Goal: Information Seeking & Learning: Learn about a topic

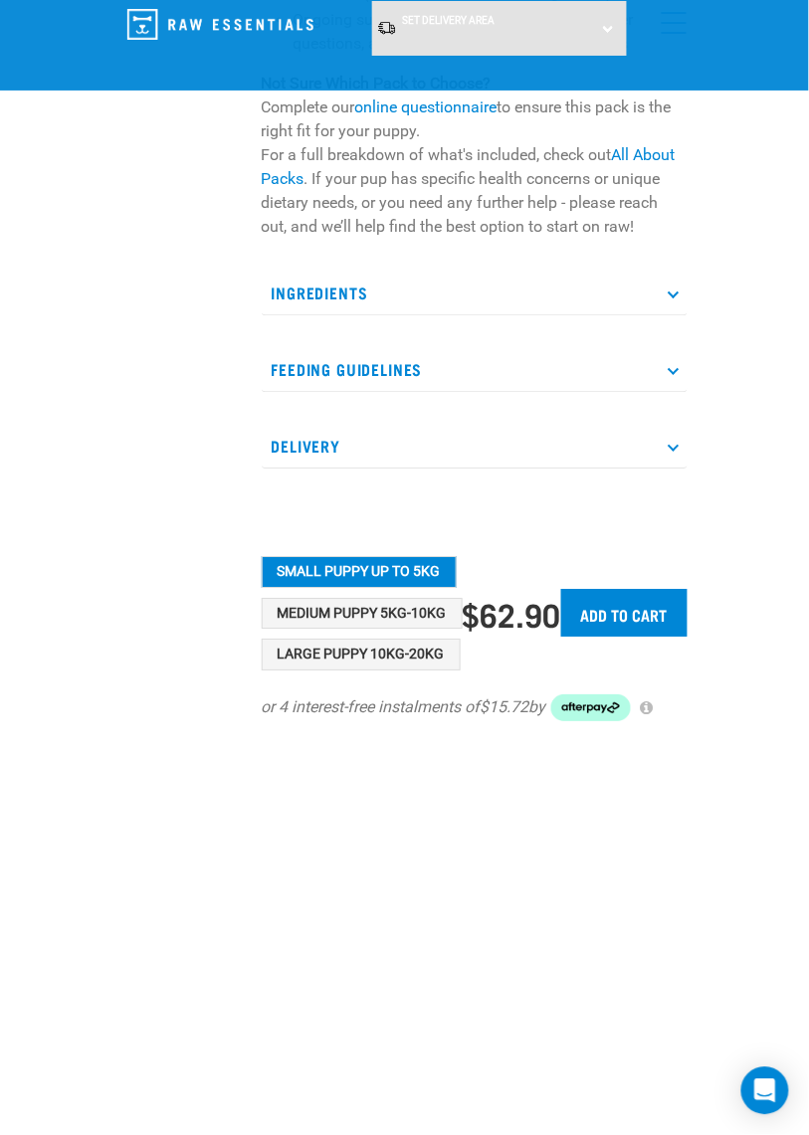
scroll to position [564, 0]
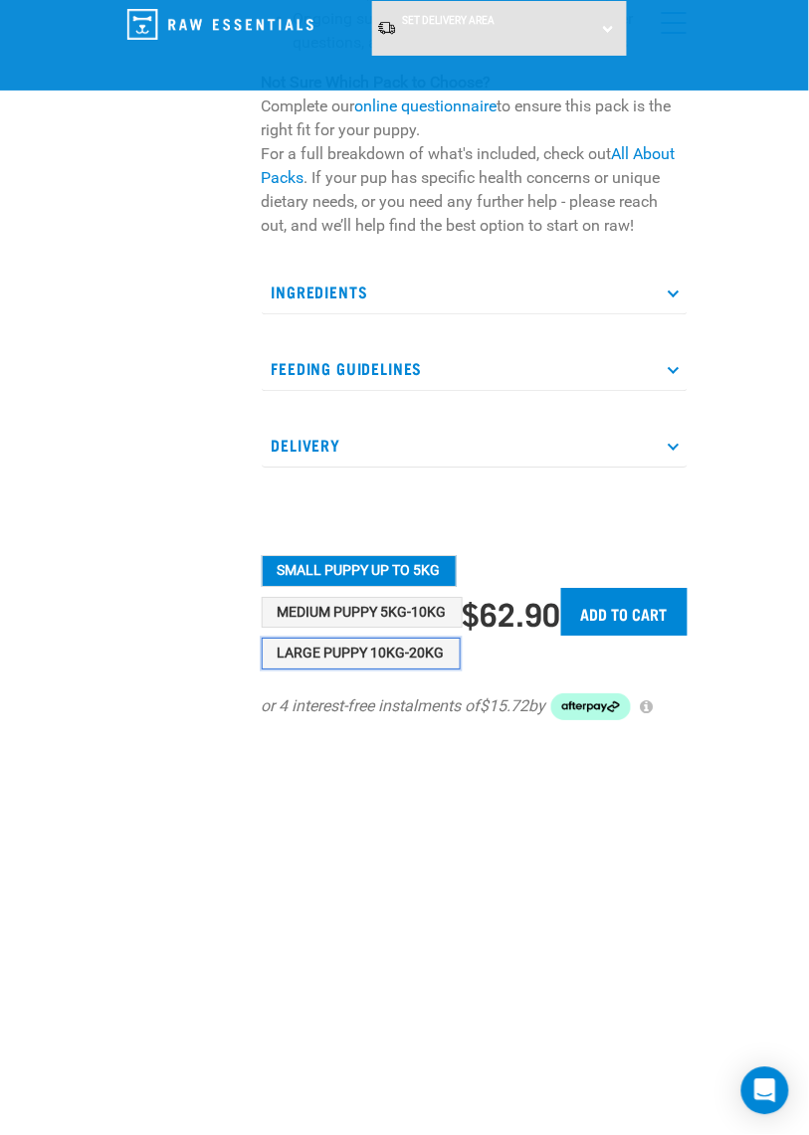
click at [360, 671] on button "Large Puppy 10kg-20kg" at bounding box center [361, 655] width 199 height 32
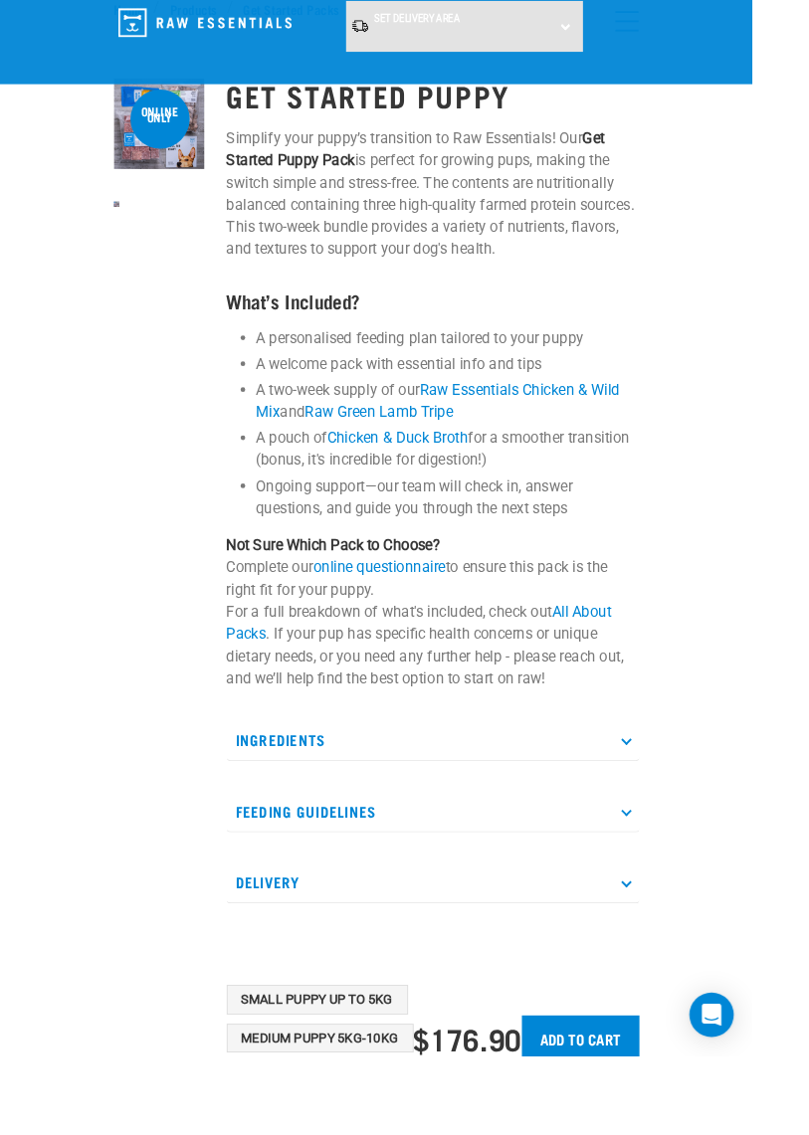
scroll to position [0, 0]
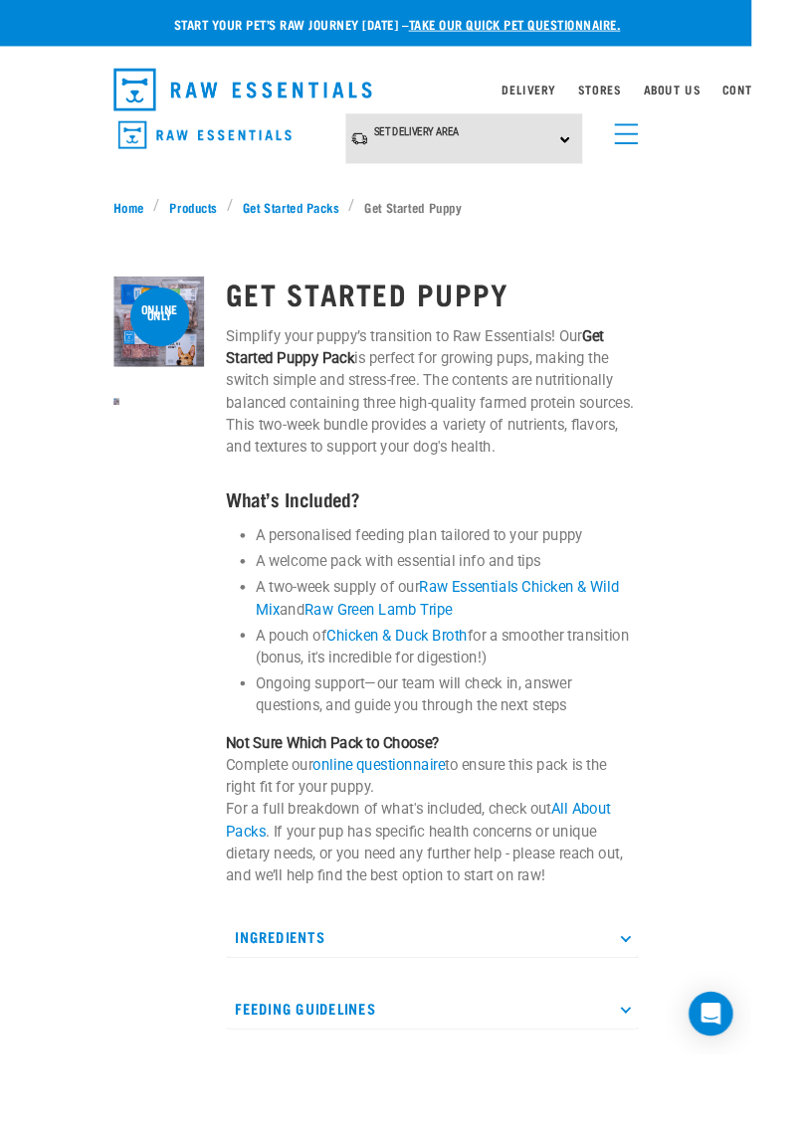
click at [602, 140] on div "Set Delivery Area North Island South Island" at bounding box center [499, 149] width 255 height 55
click at [496, 211] on link "[GEOGRAPHIC_DATA]" at bounding box center [471, 204] width 198 height 33
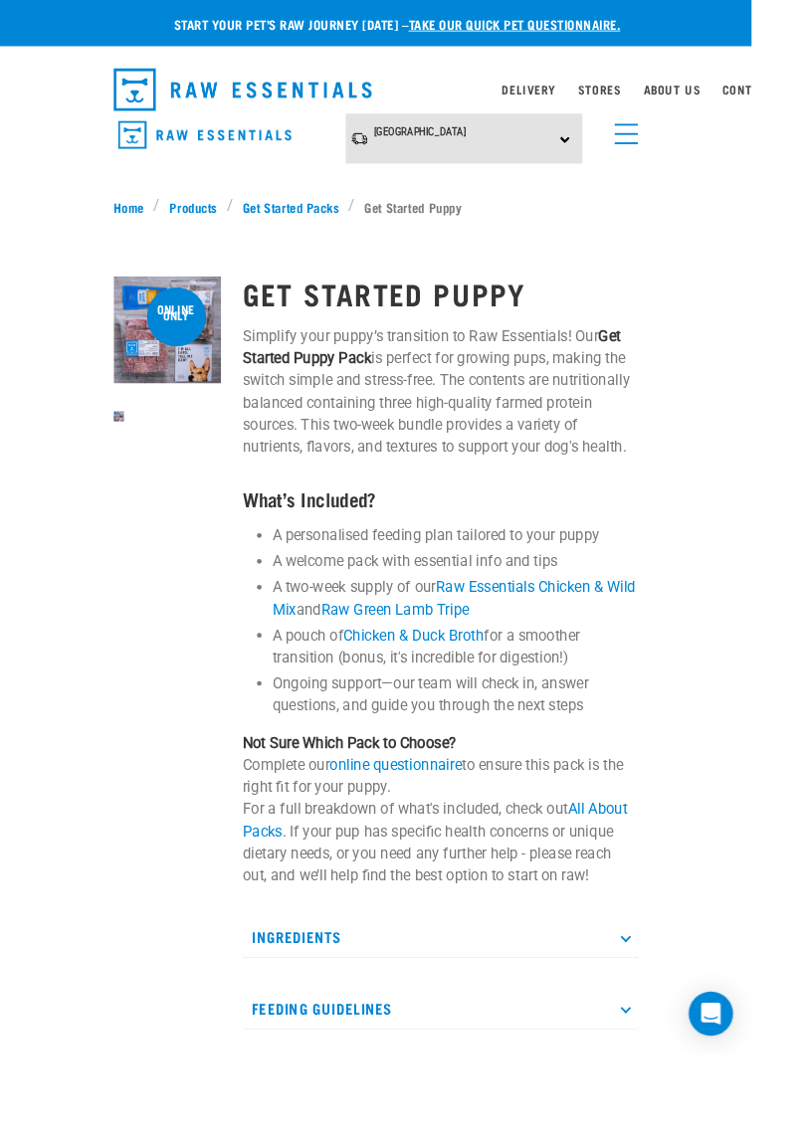
click at [609, 148] on div "[GEOGRAPHIC_DATA] [GEOGRAPHIC_DATA] [GEOGRAPHIC_DATA]" at bounding box center [499, 149] width 255 height 55
click at [726, 241] on div "Start your pet’s raw journey [DATE] – take our quick pet questionnaire. Deliver…" at bounding box center [404, 759] width 809 height 1518
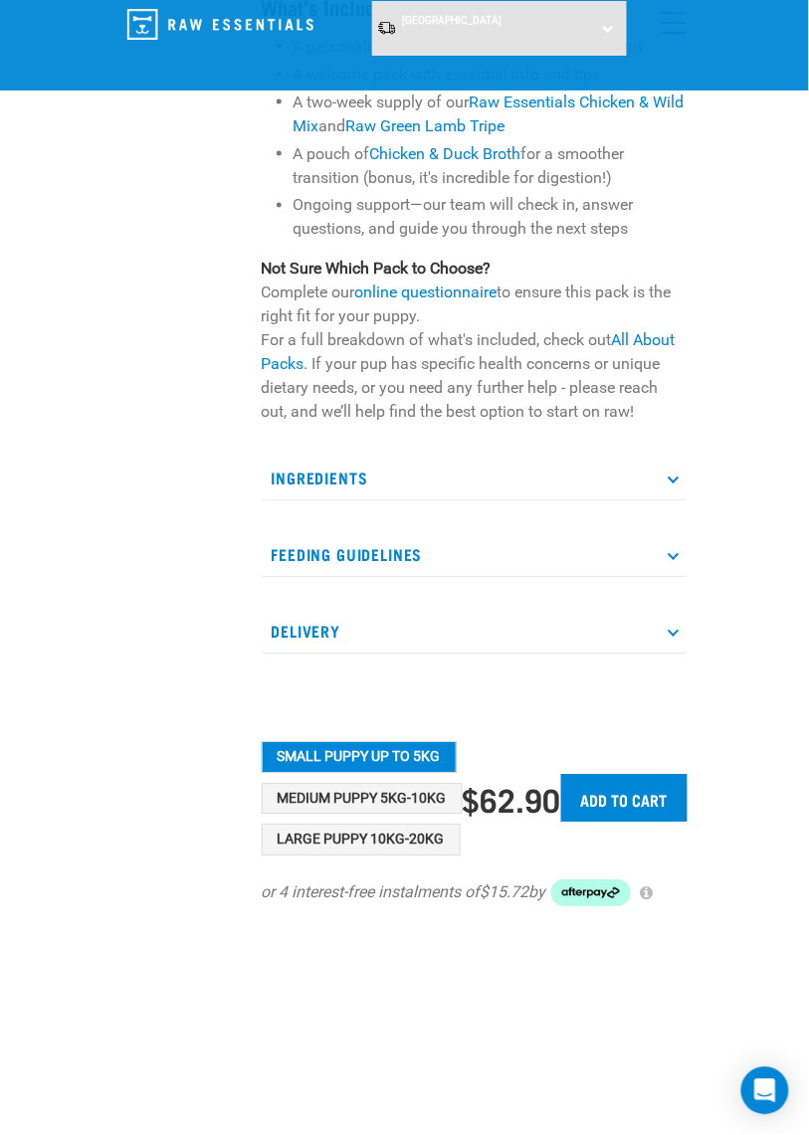
scroll to position [380, 0]
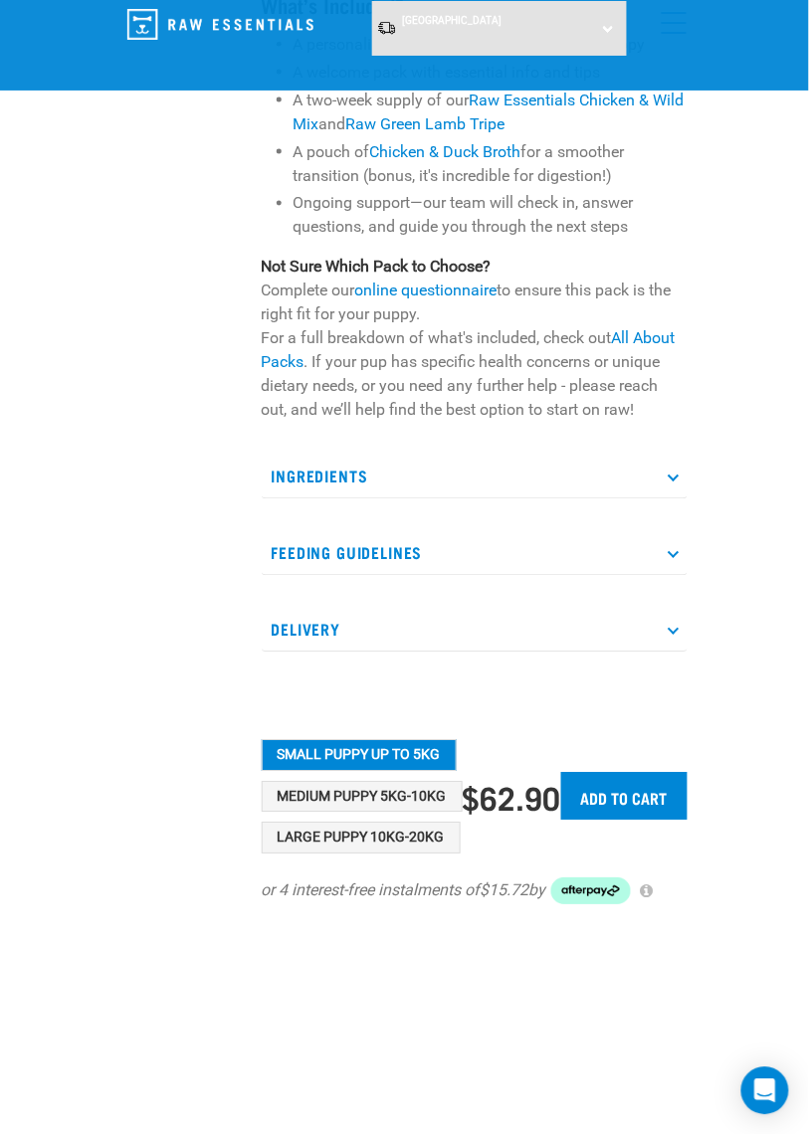
click at [662, 500] on p "Ingredients" at bounding box center [475, 477] width 426 height 45
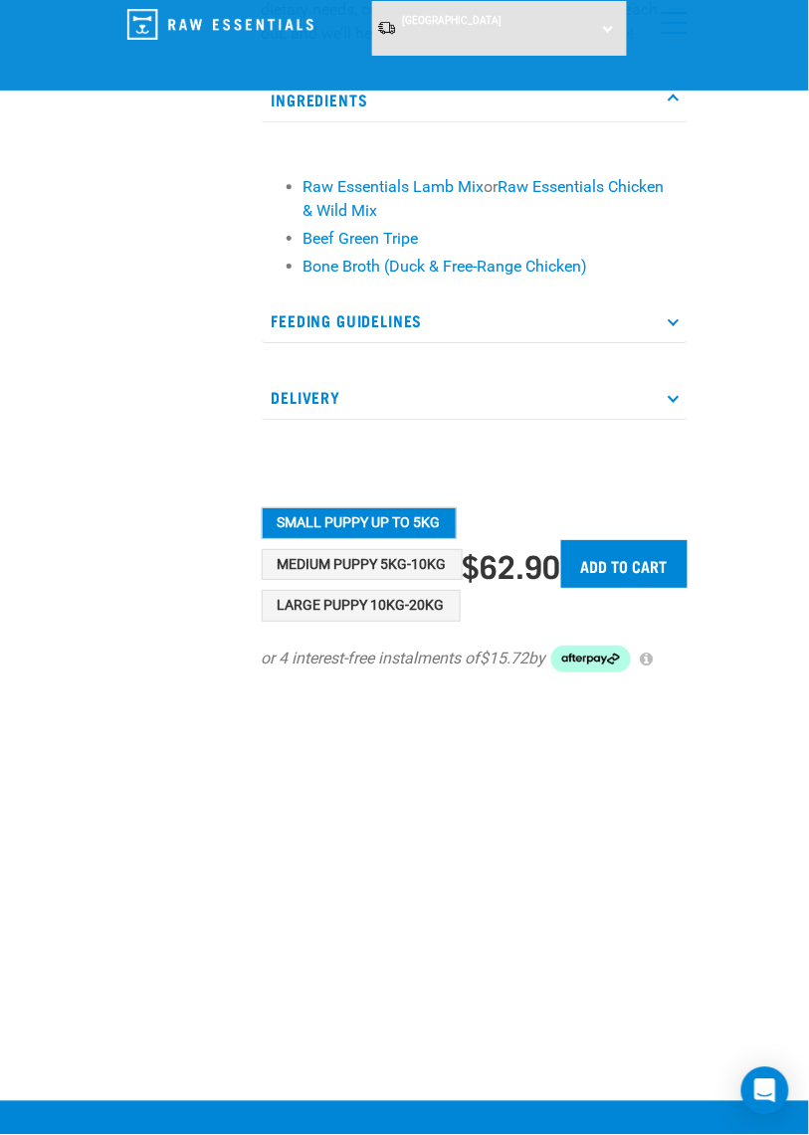
scroll to position [758, 0]
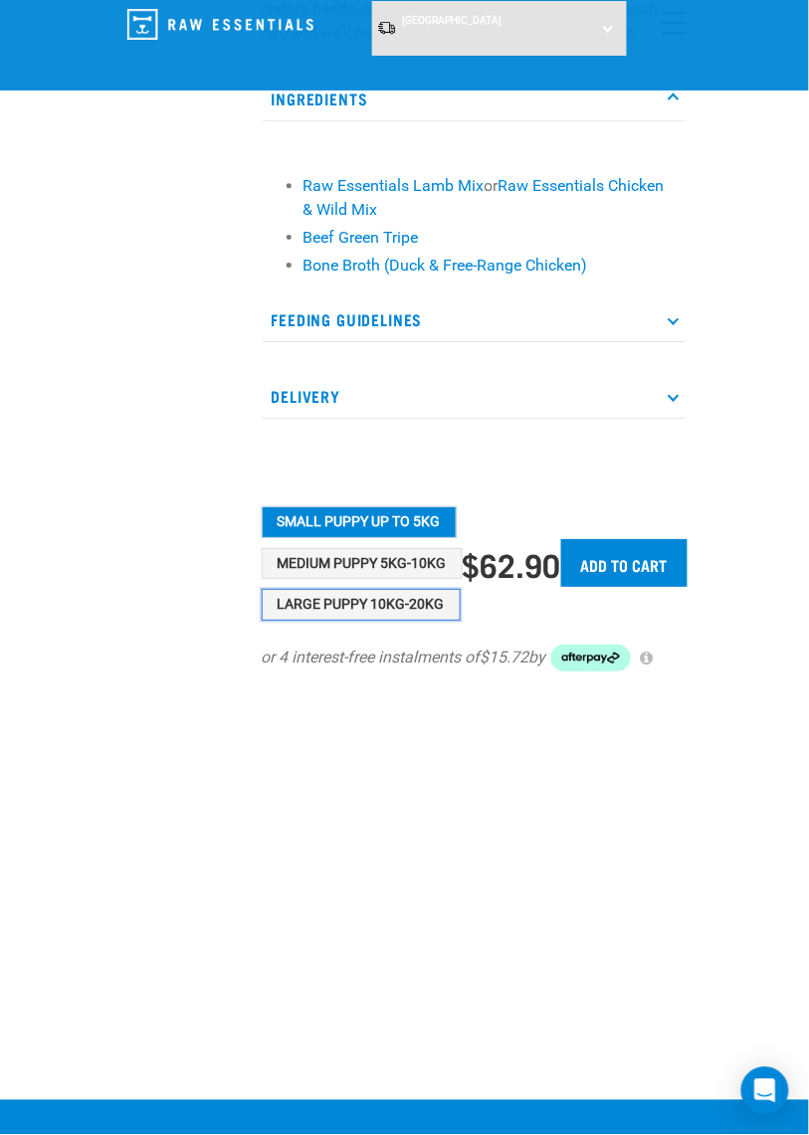
click at [379, 621] on button "Large Puppy 10kg-20kg" at bounding box center [361, 605] width 199 height 32
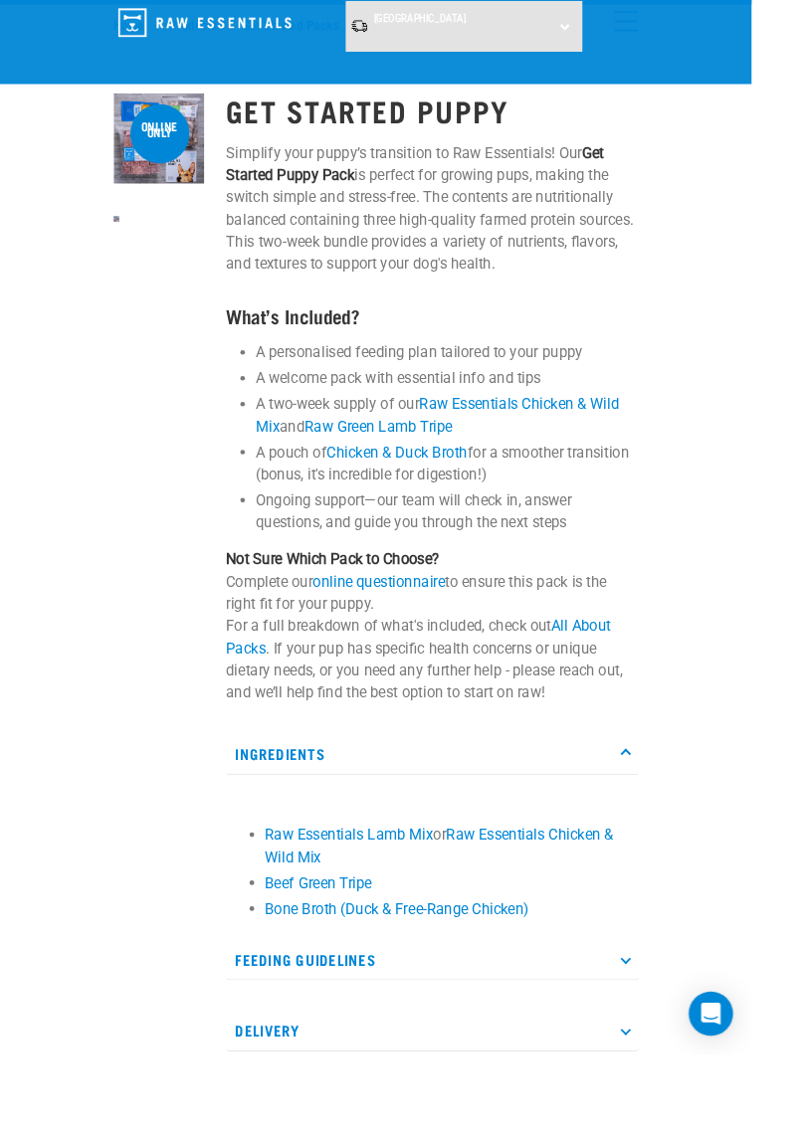
scroll to position [0, 0]
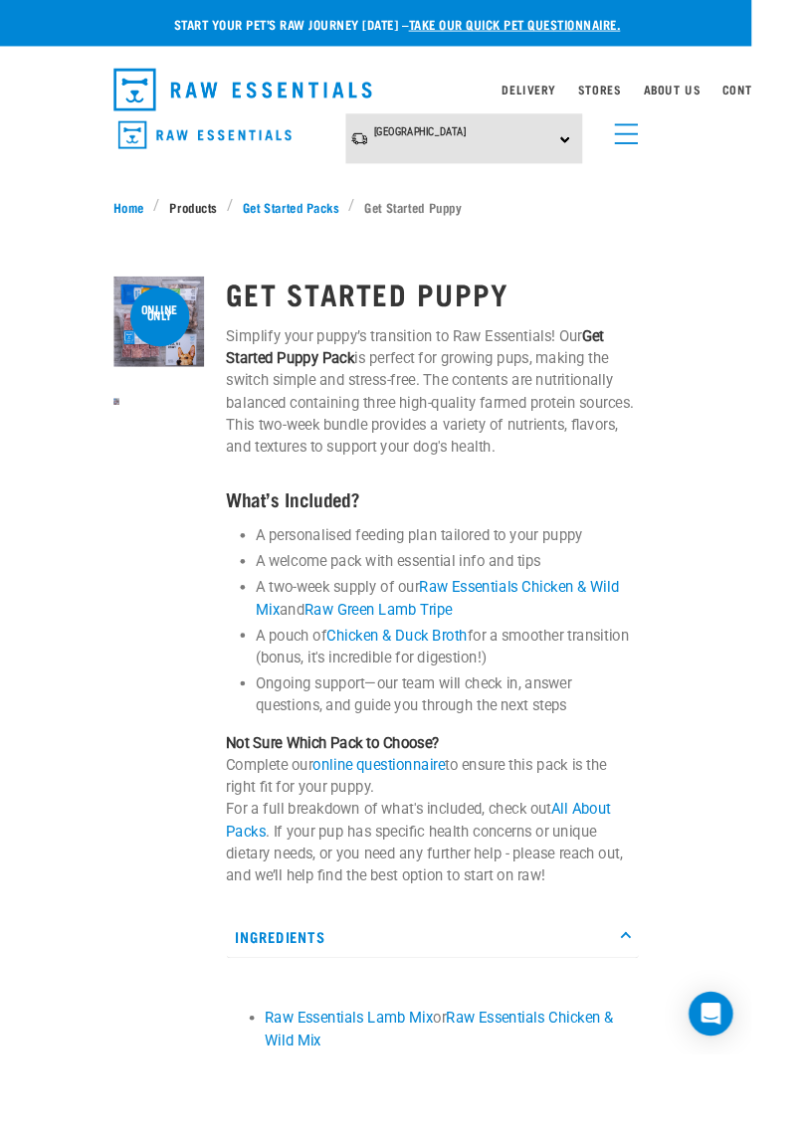
click at [213, 224] on link "Products" at bounding box center [208, 222] width 72 height 21
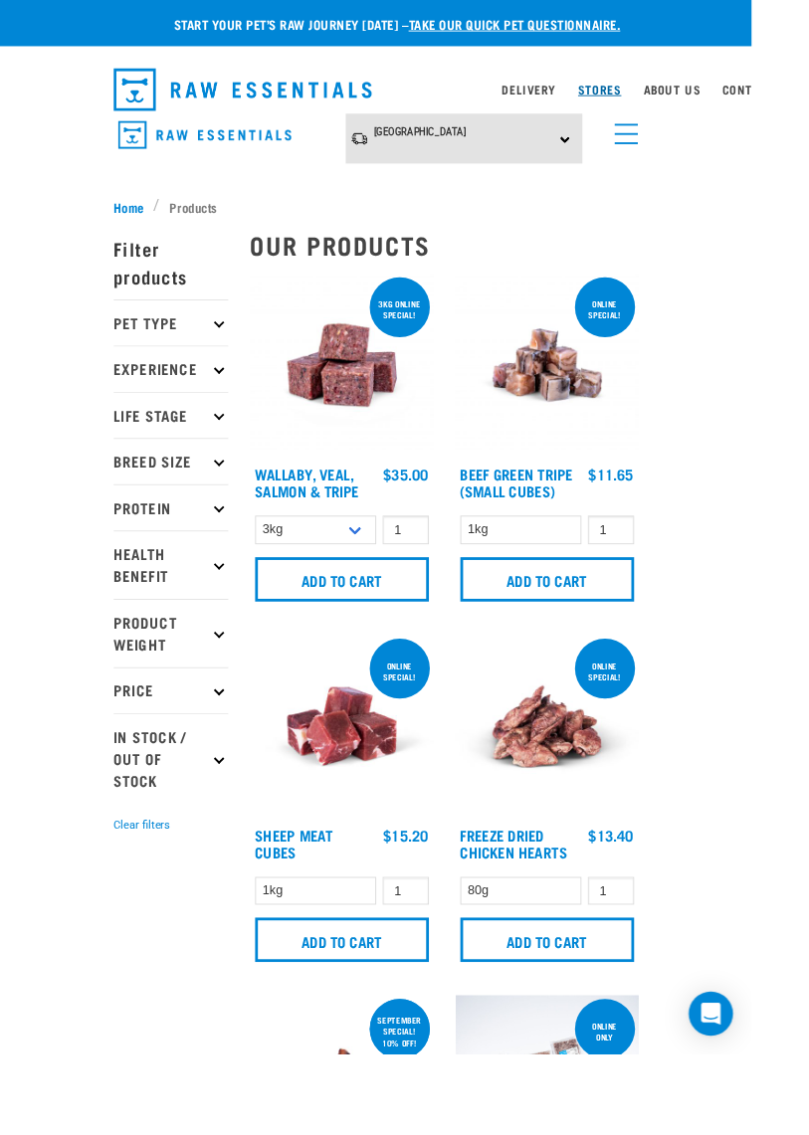
click at [669, 93] on link "Stores" at bounding box center [645, 96] width 47 height 7
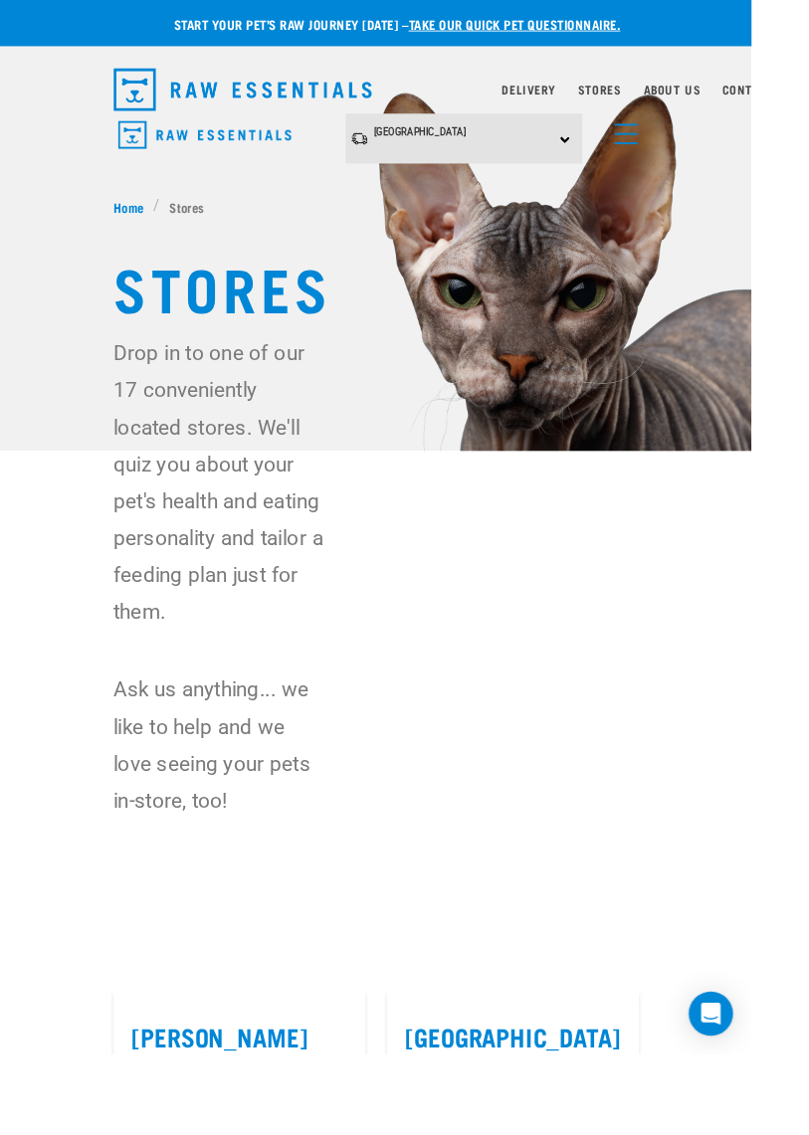
click at [216, 214] on li "Stores" at bounding box center [197, 222] width 65 height 21
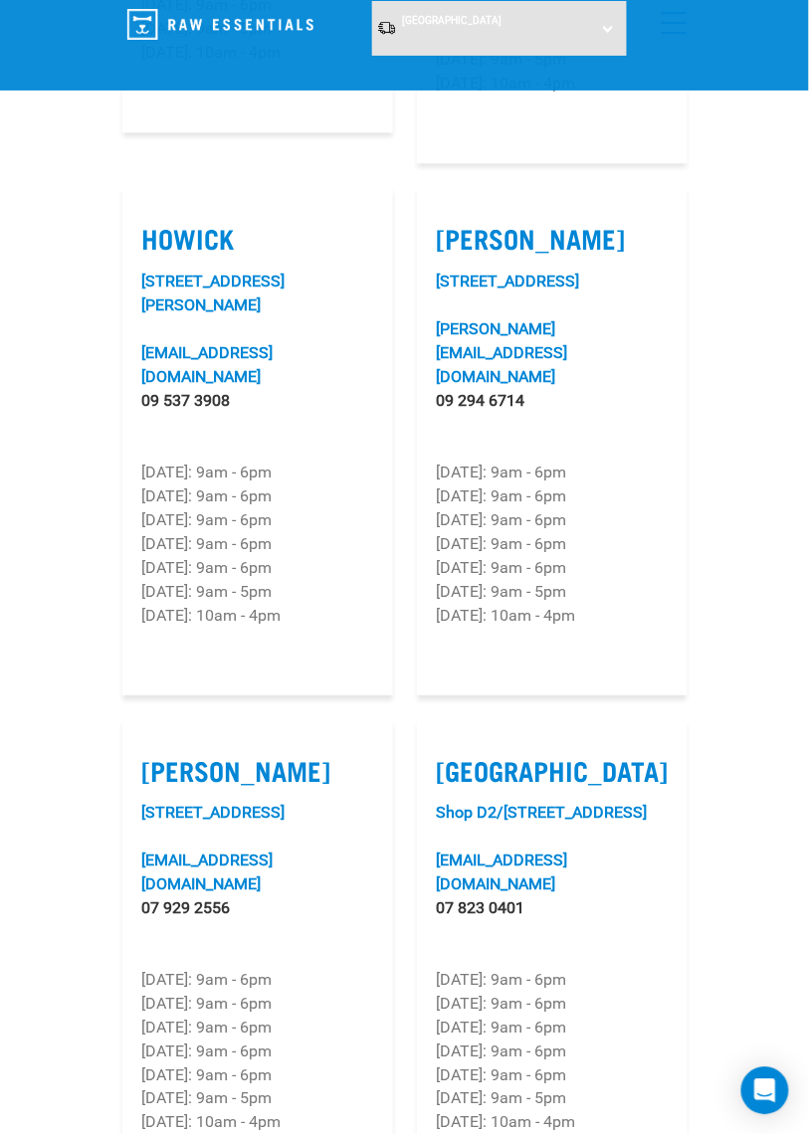
scroll to position [2894, 0]
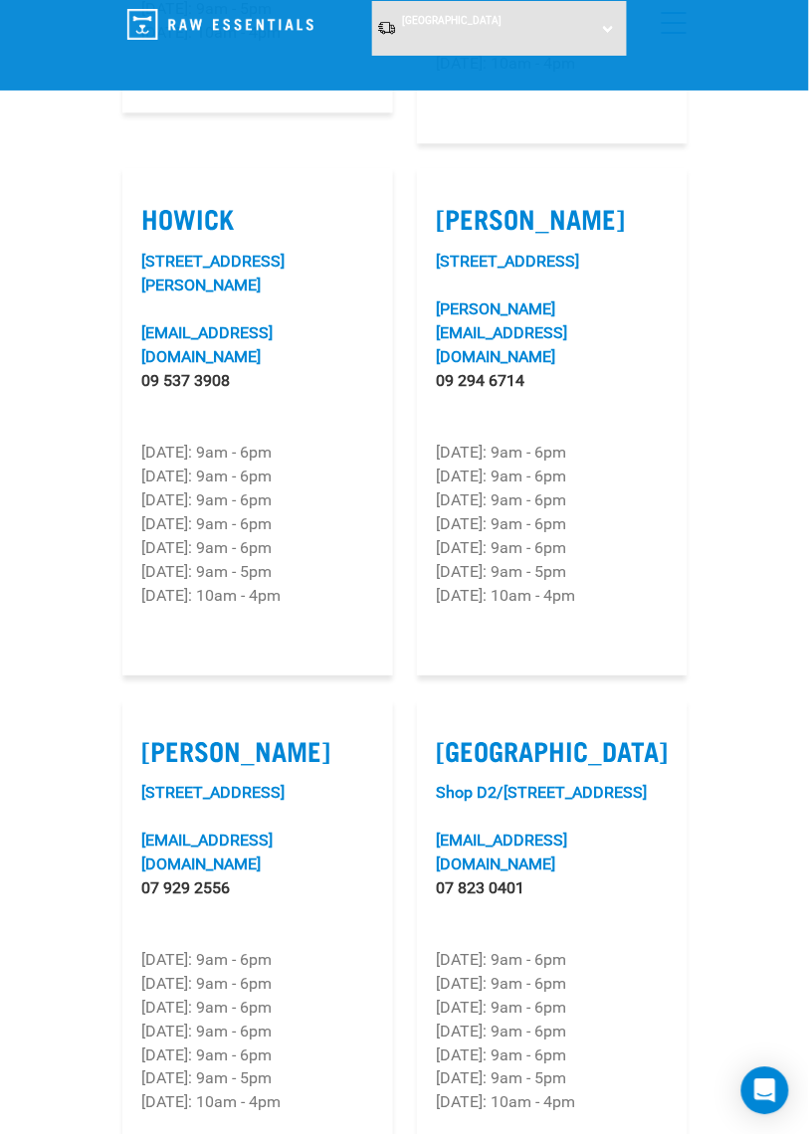
click at [484, 234] on label "Drury" at bounding box center [552, 218] width 231 height 31
click at [450, 200] on input "Drury" at bounding box center [443, 193] width 13 height 13
checkbox input "true"
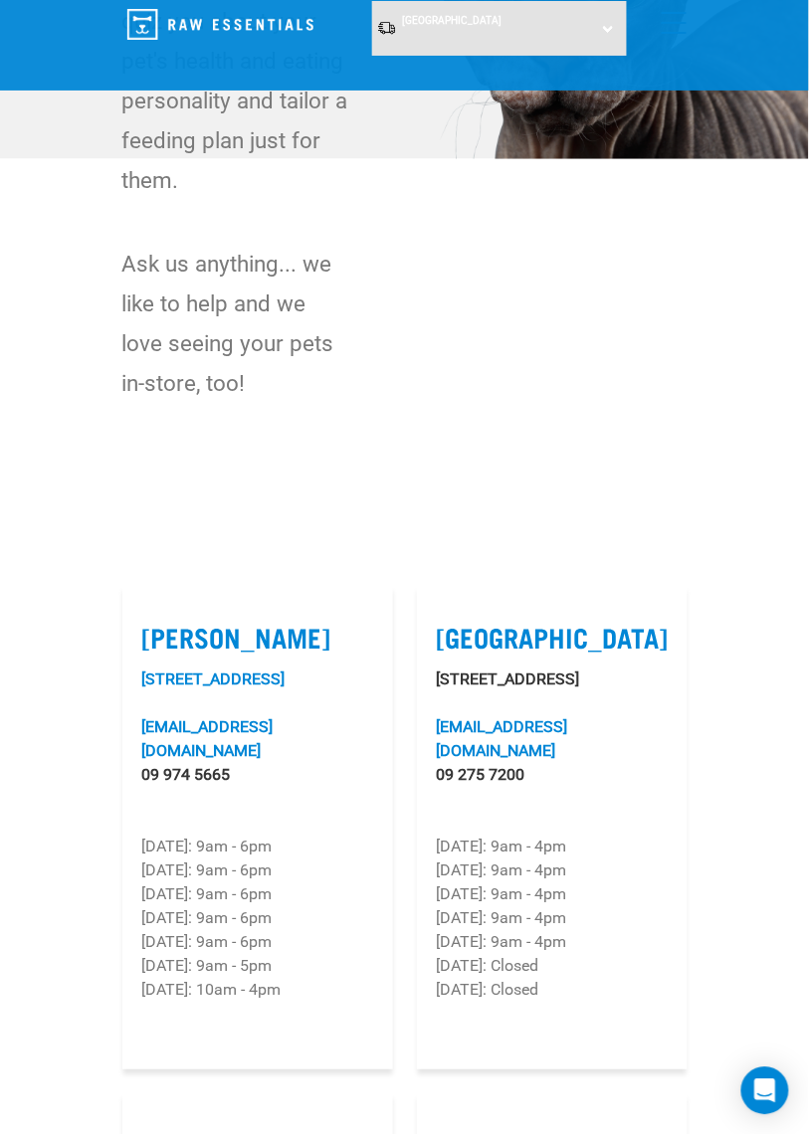
scroll to position [0, 0]
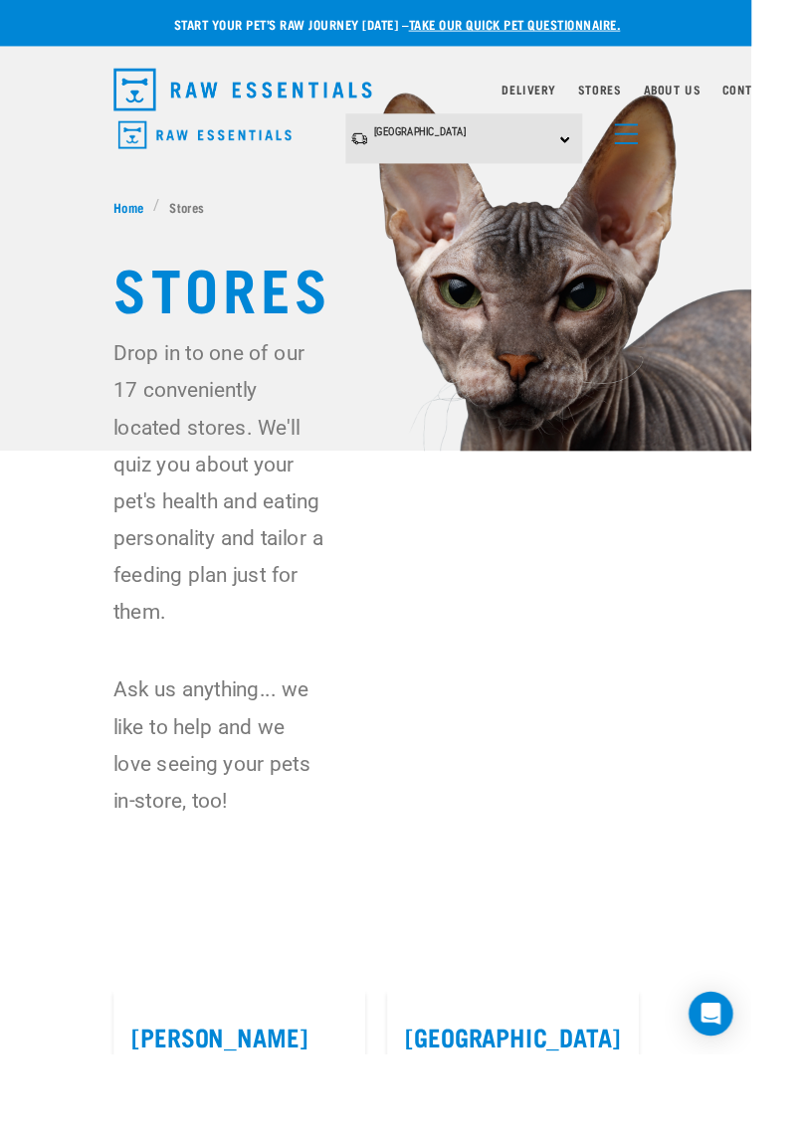
click at [675, 143] on span "menu" at bounding box center [674, 144] width 25 height 2
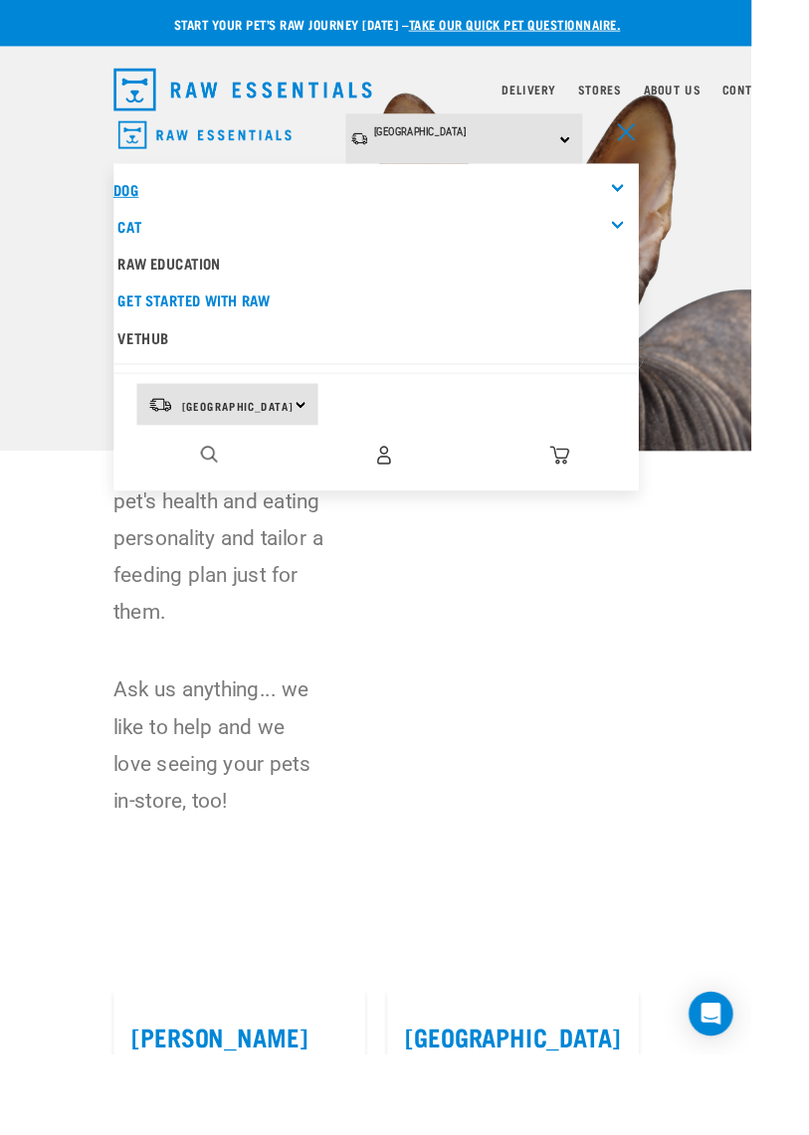
click at [135, 203] on link "Dog" at bounding box center [135, 203] width 27 height 9
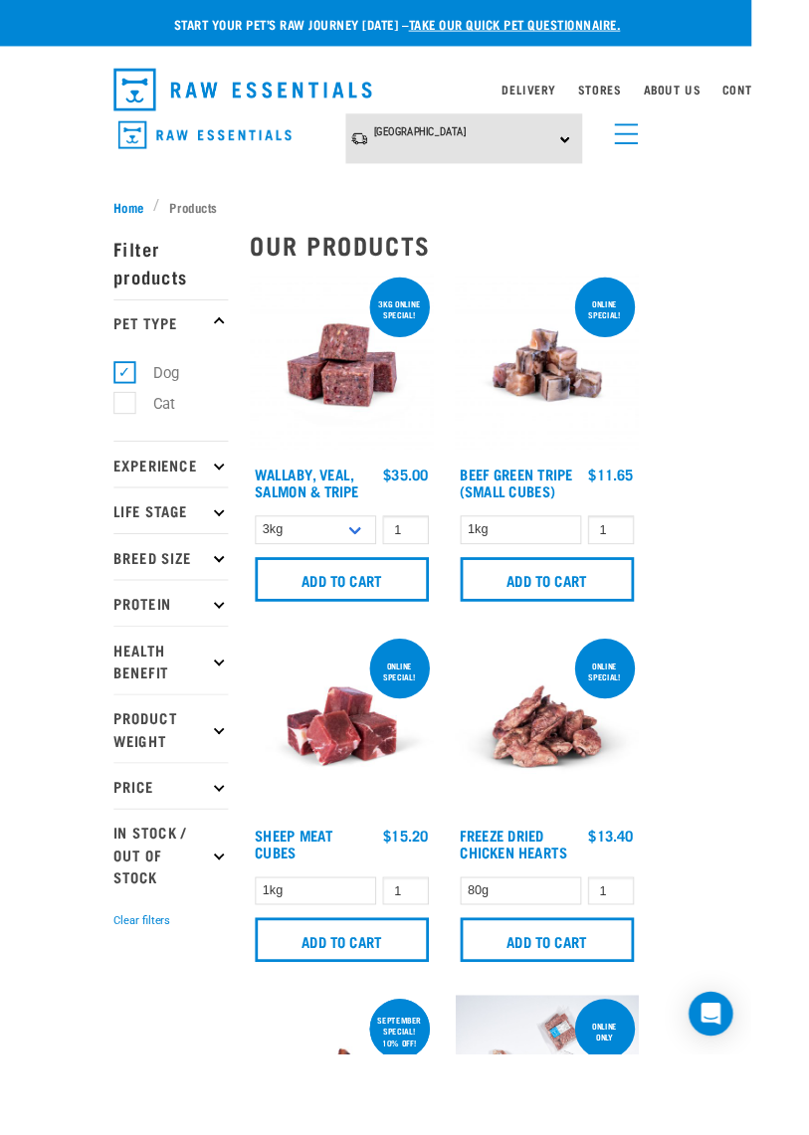
click at [237, 506] on icon at bounding box center [235, 500] width 11 height 11
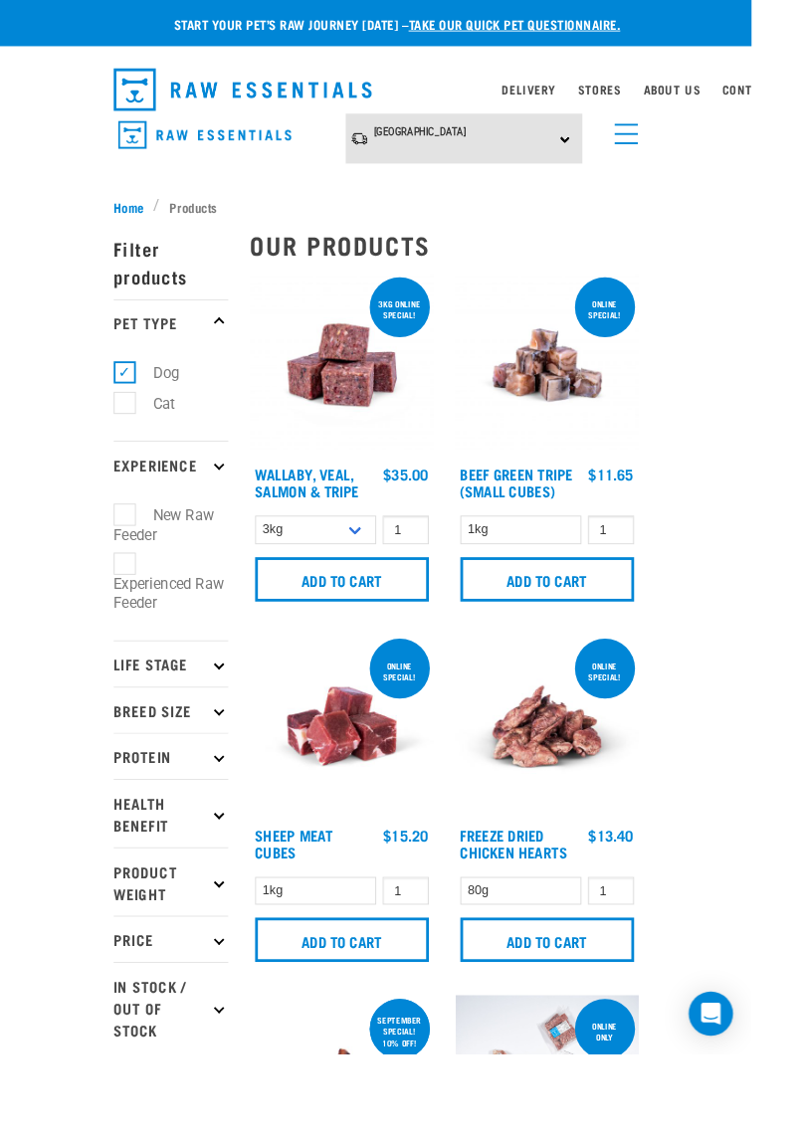
click at [132, 588] on label "New Raw Feeder" at bounding box center [176, 565] width 108 height 46
click at [132, 557] on input "New Raw Feeder" at bounding box center [128, 550] width 13 height 13
checkbox input "true"
click at [236, 720] on icon at bounding box center [235, 715] width 11 height 11
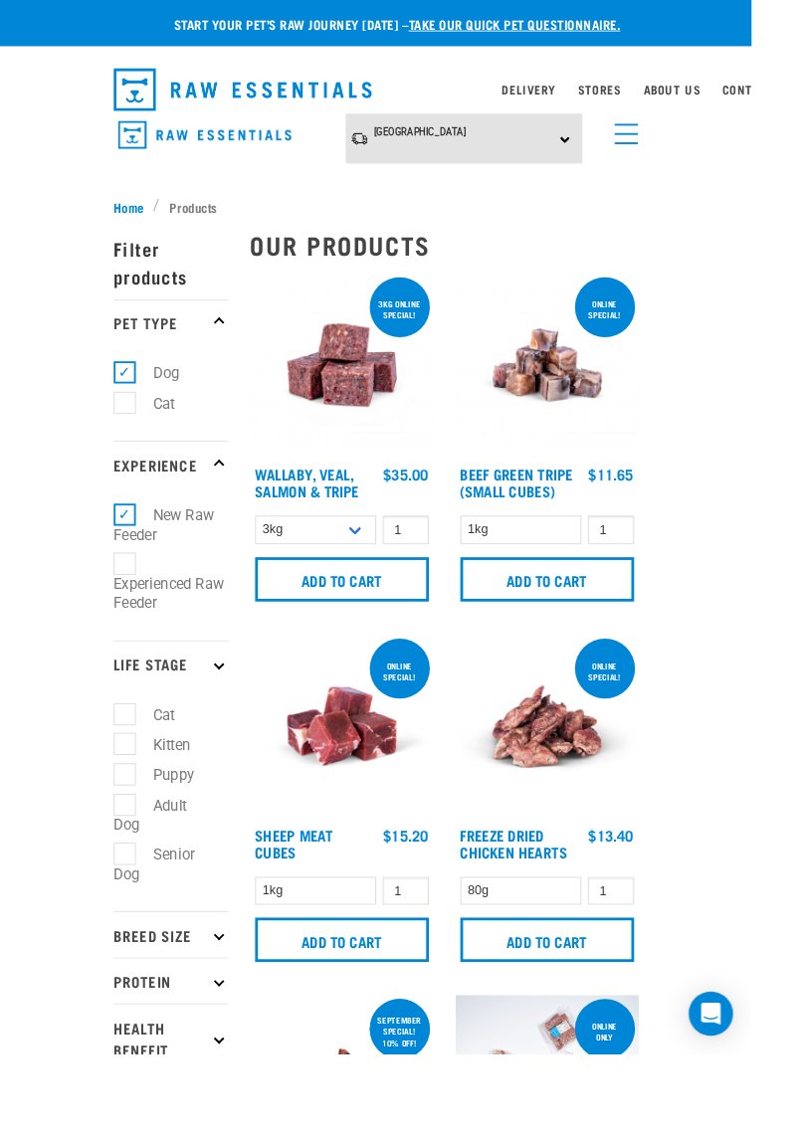
click at [136, 847] on label "Puppy" at bounding box center [175, 834] width 85 height 25
click at [135, 838] on input "Puppy" at bounding box center [128, 831] width 13 height 13
checkbox input "true"
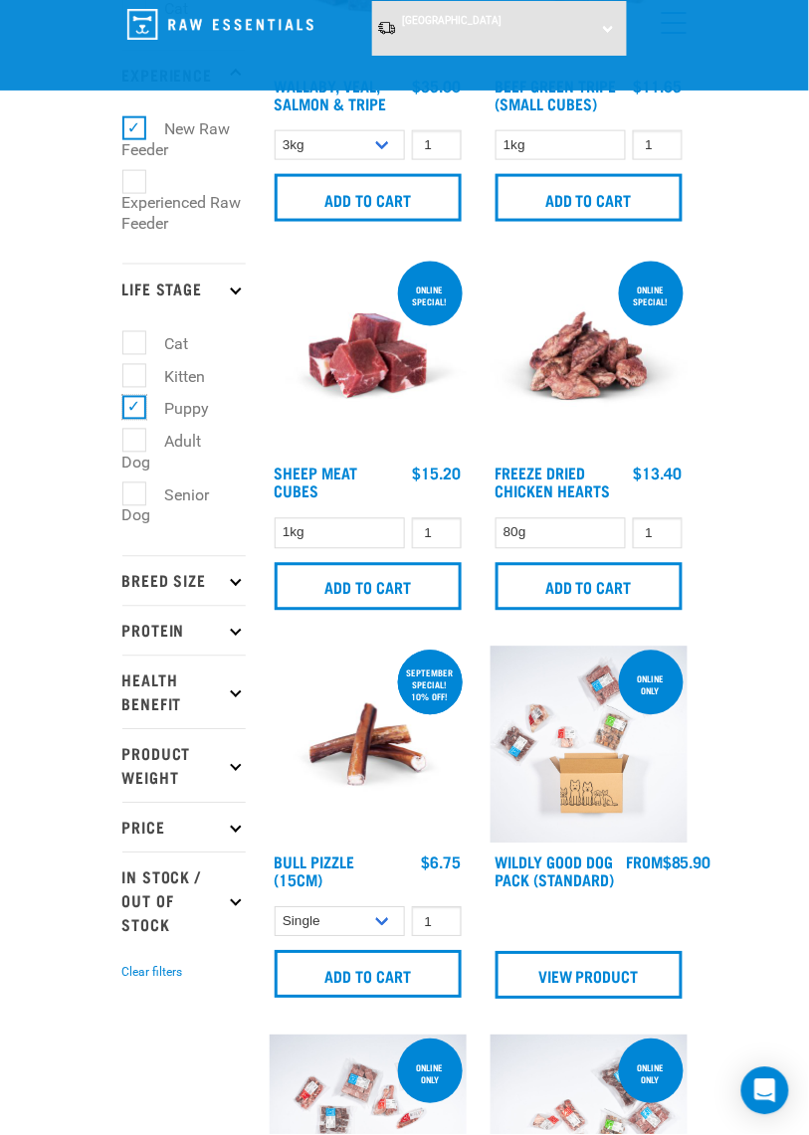
scroll to position [293, 0]
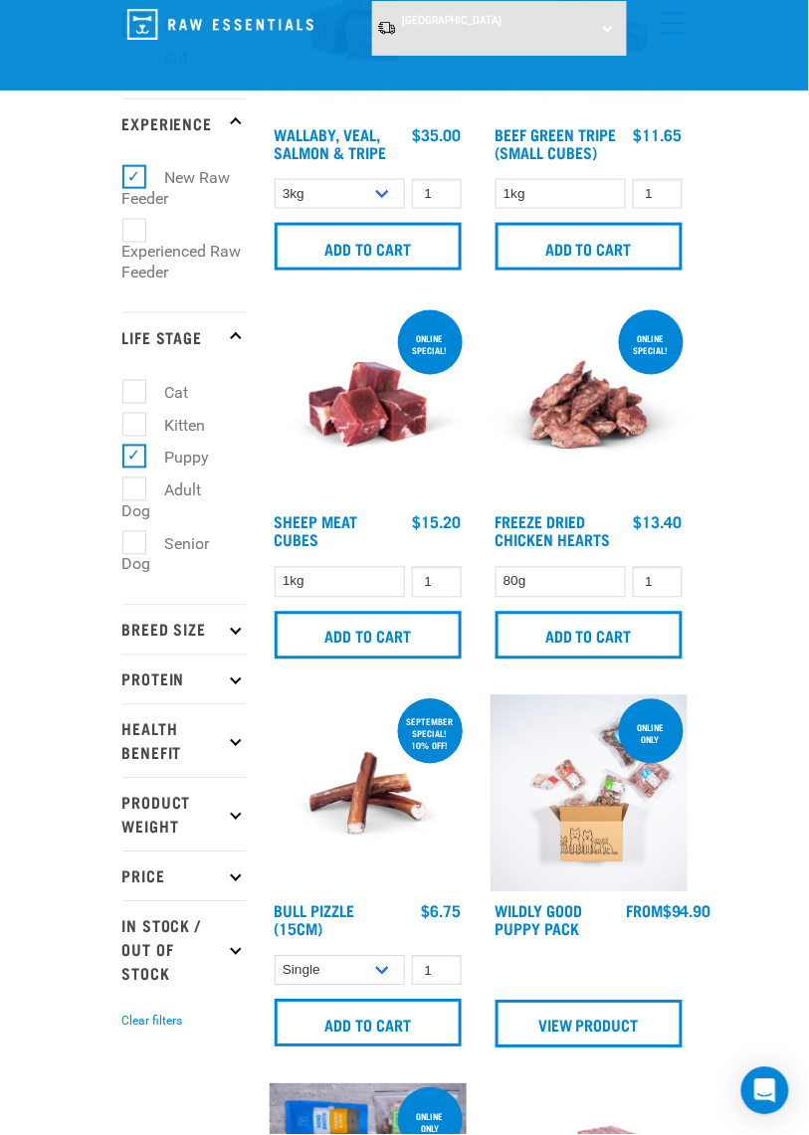
scroll to position [227, 0]
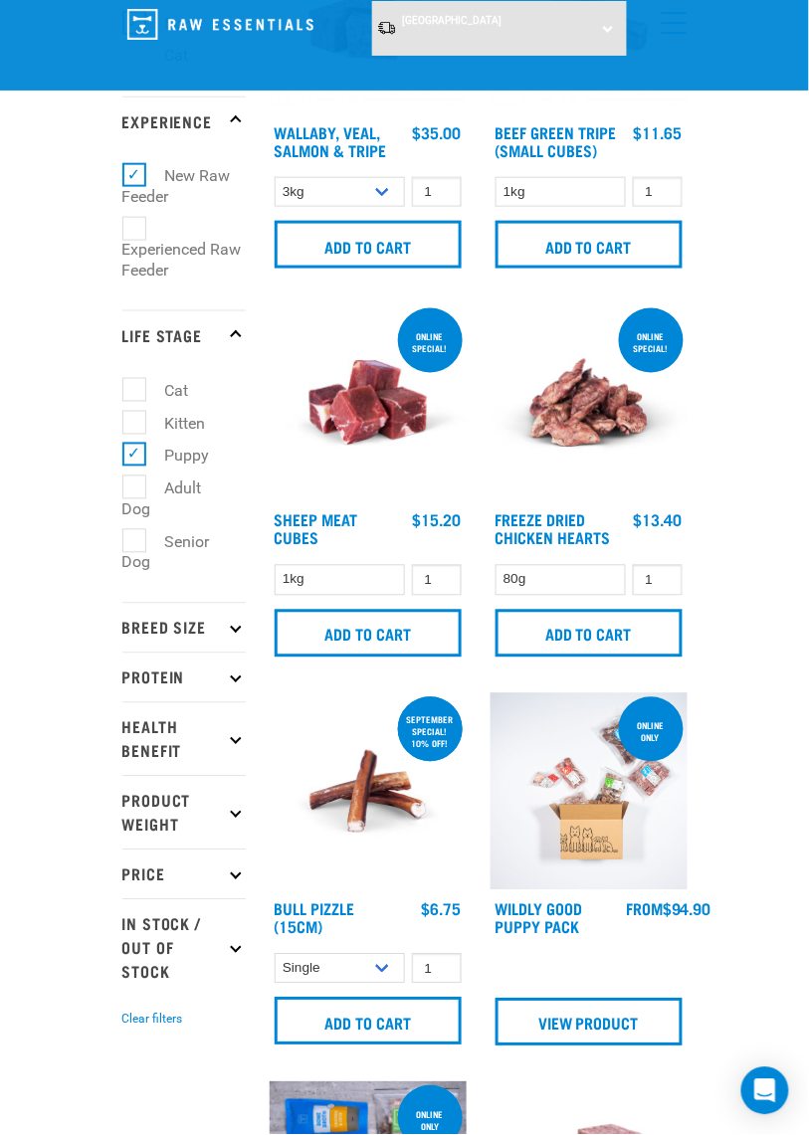
click at [234, 634] on icon at bounding box center [235, 628] width 11 height 11
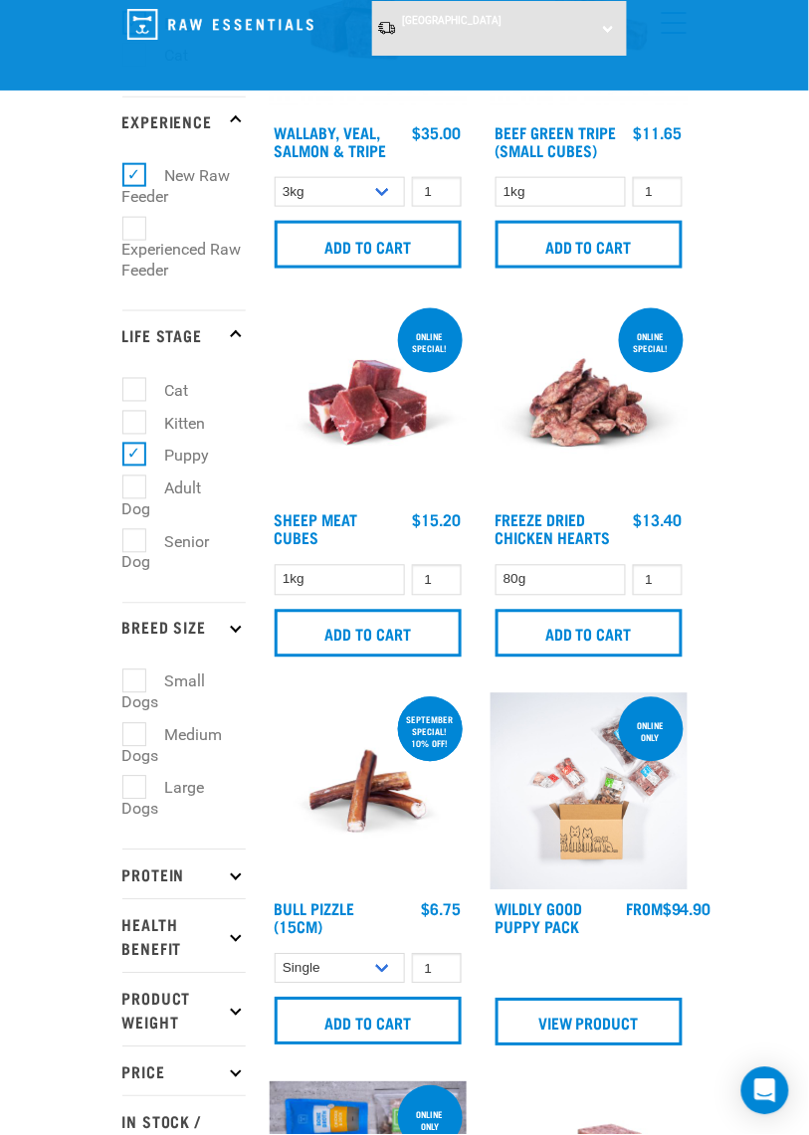
click at [130, 822] on label "Large Dogs" at bounding box center [163, 799] width 83 height 46
click at [130, 792] on input "Large Dogs" at bounding box center [128, 785] width 13 height 13
checkbox input "true"
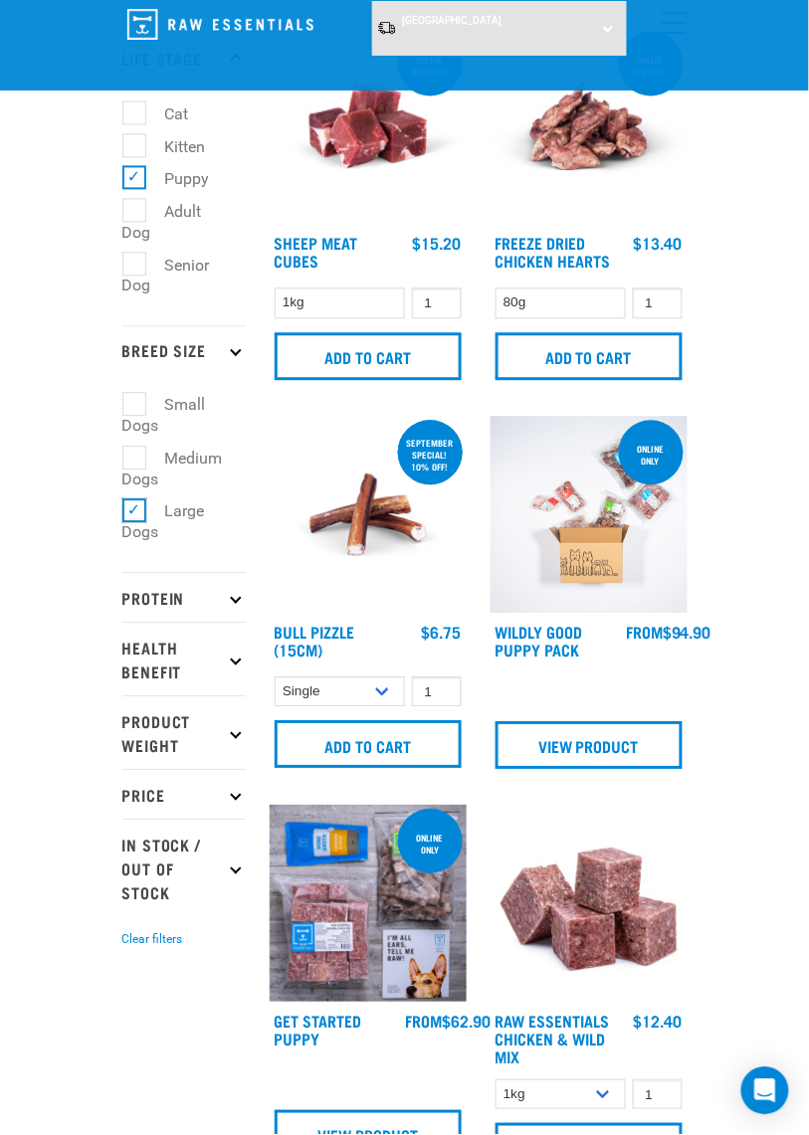
scroll to position [505, 0]
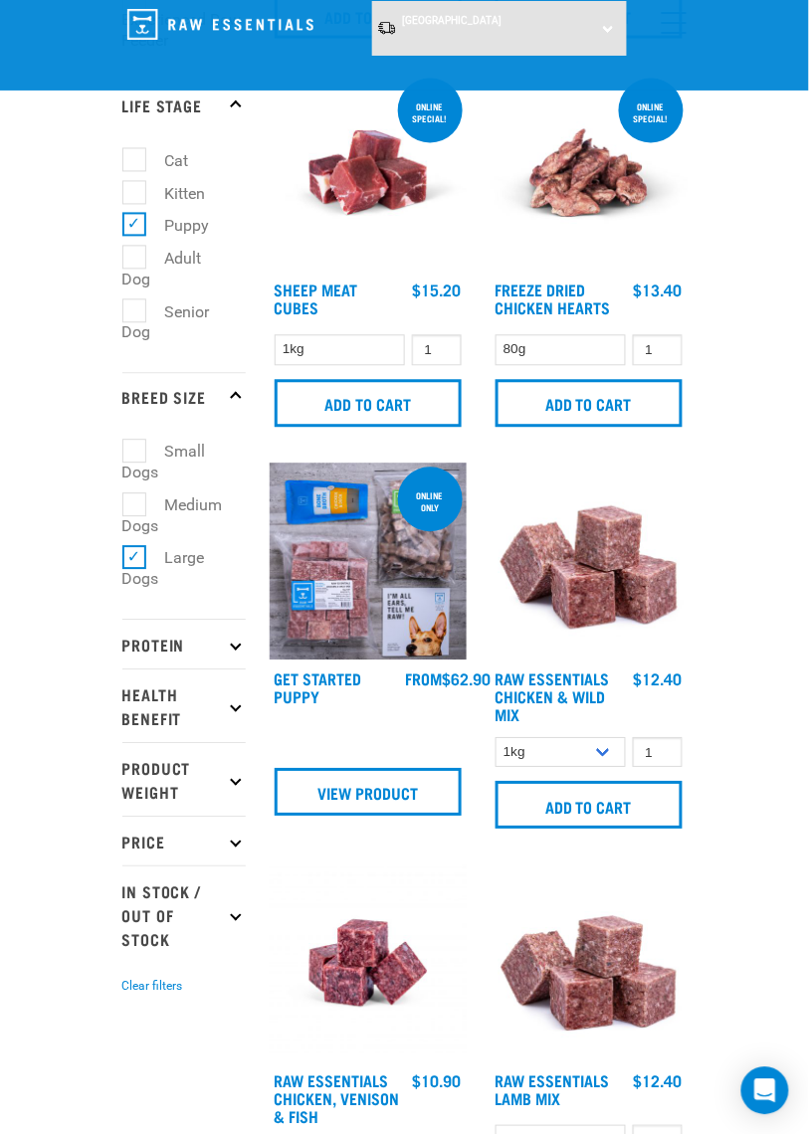
scroll to position [459, 0]
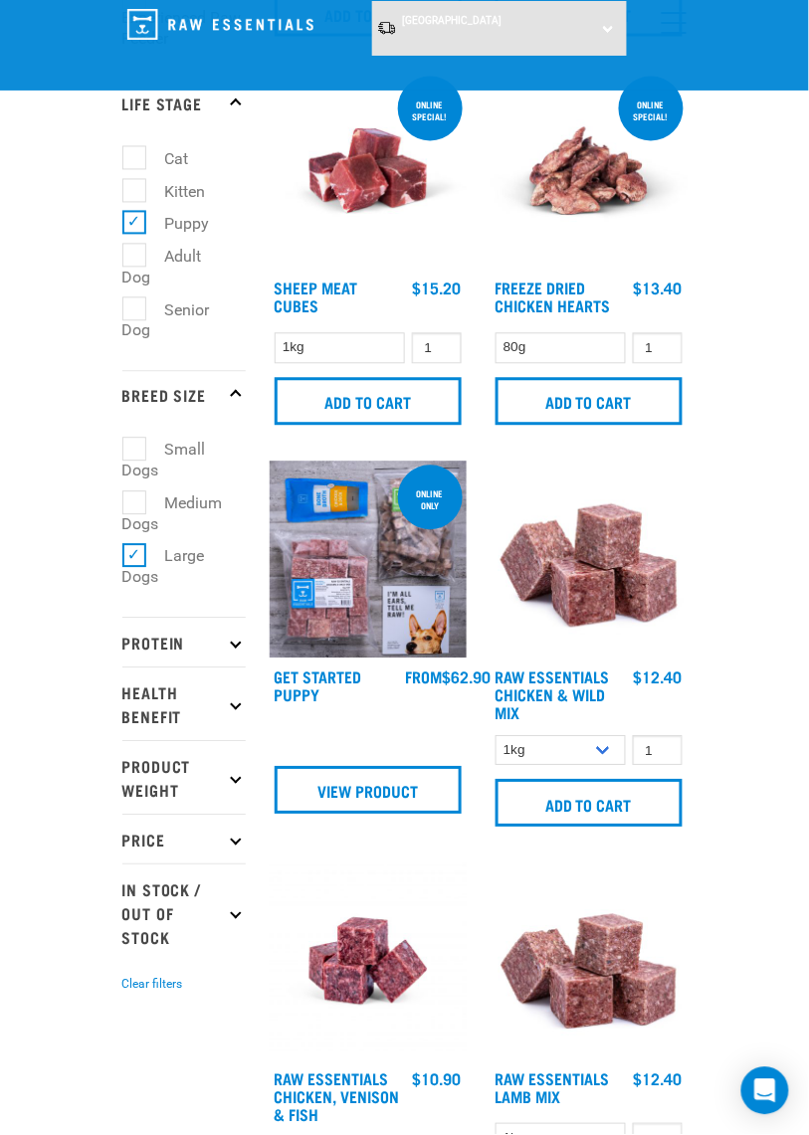
click at [236, 649] on icon at bounding box center [235, 643] width 11 height 11
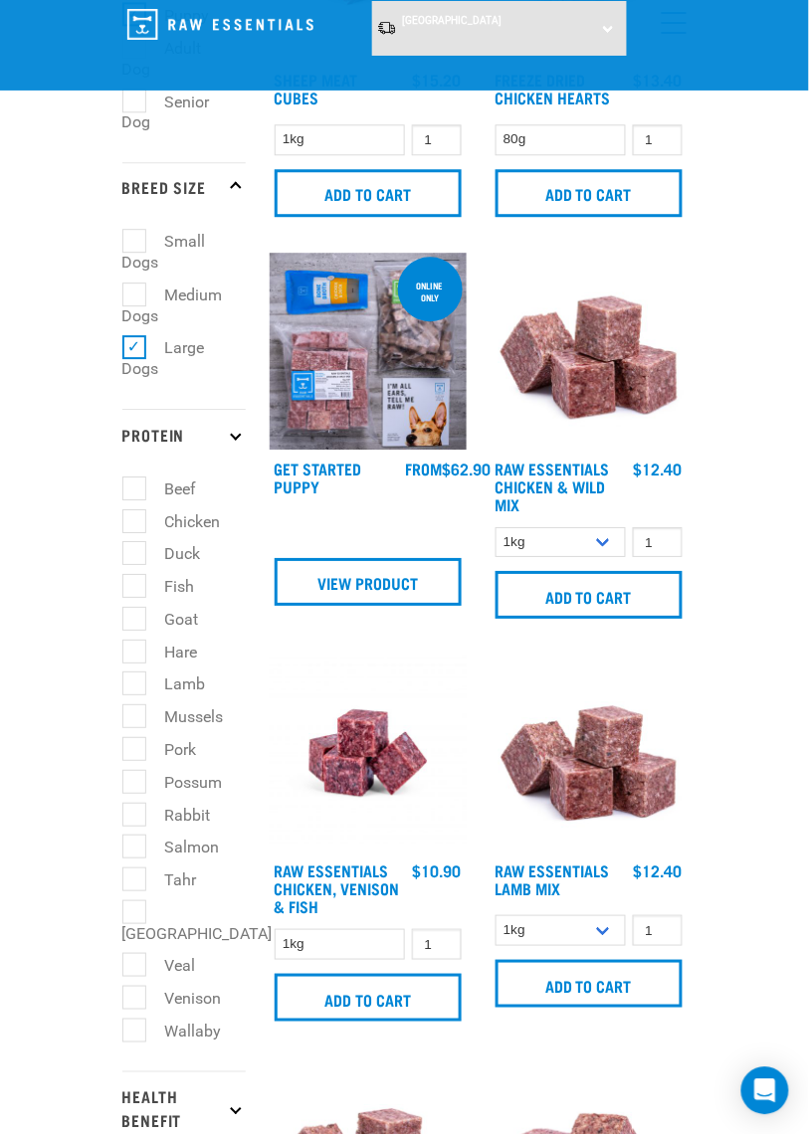
scroll to position [670, 0]
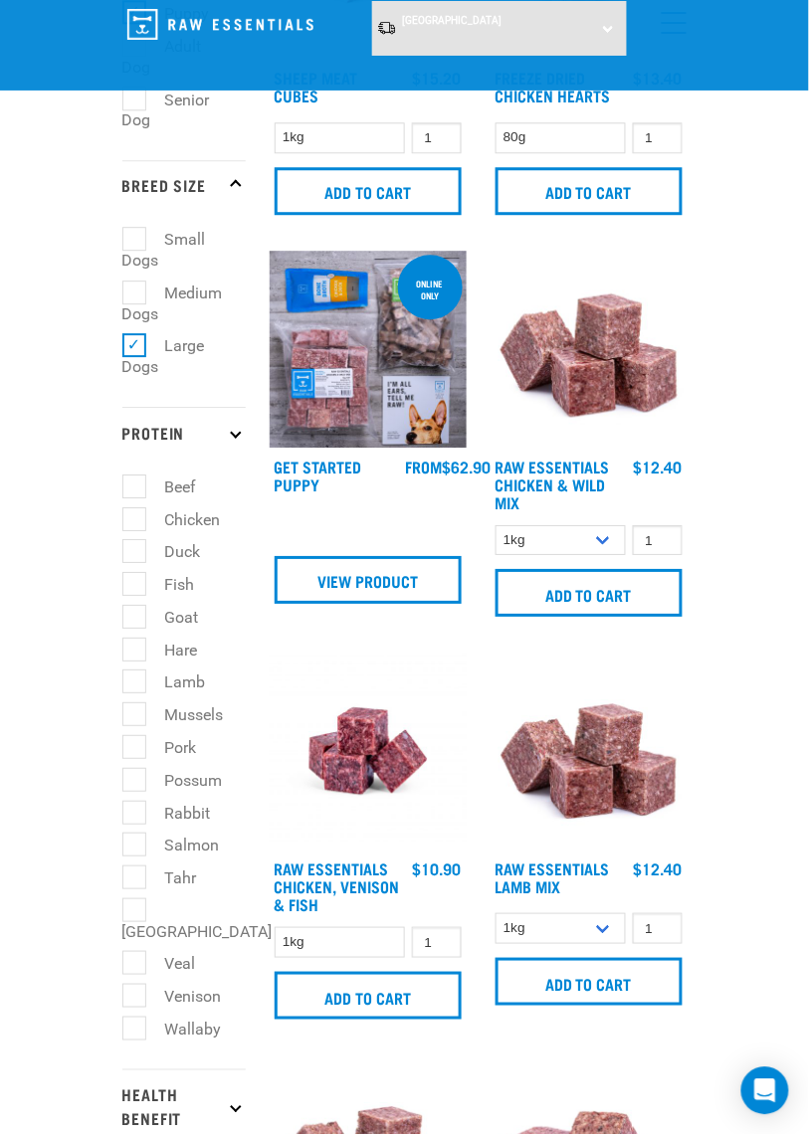
click at [135, 532] on label "Chicken" at bounding box center [181, 520] width 96 height 25
click at [135, 522] on input "Chicken" at bounding box center [128, 516] width 13 height 13
checkbox input "true"
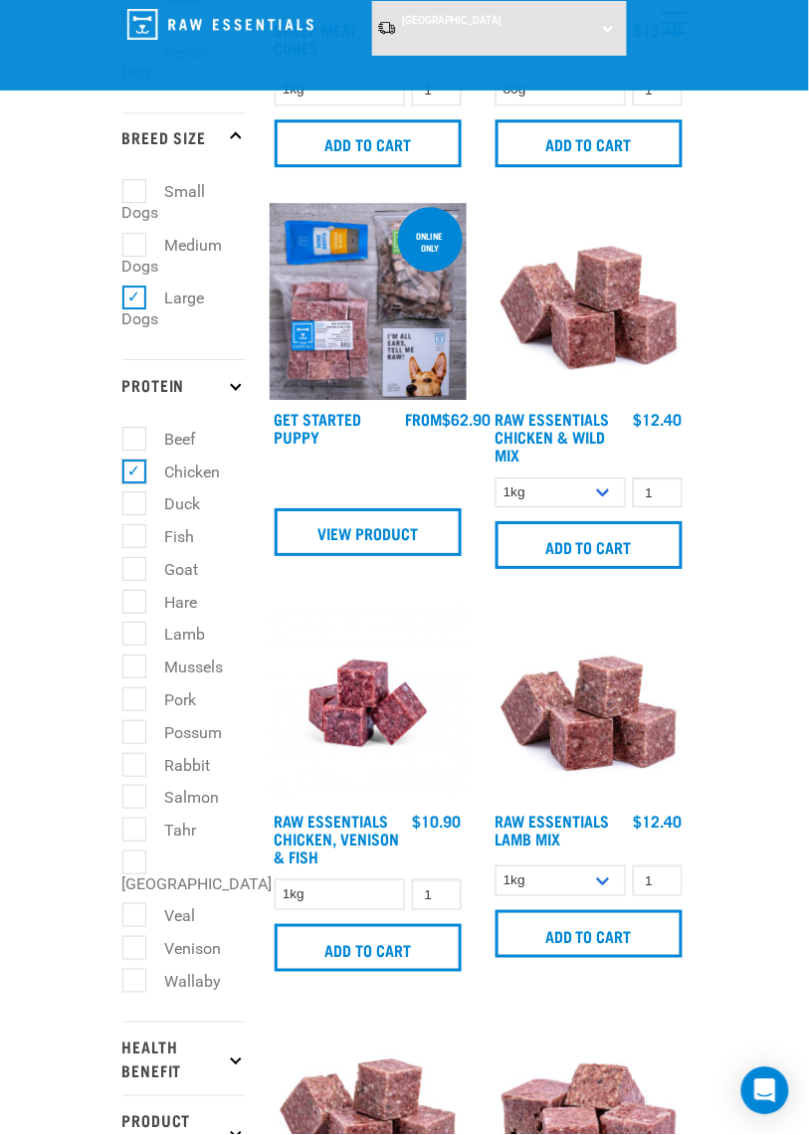
scroll to position [733, 0]
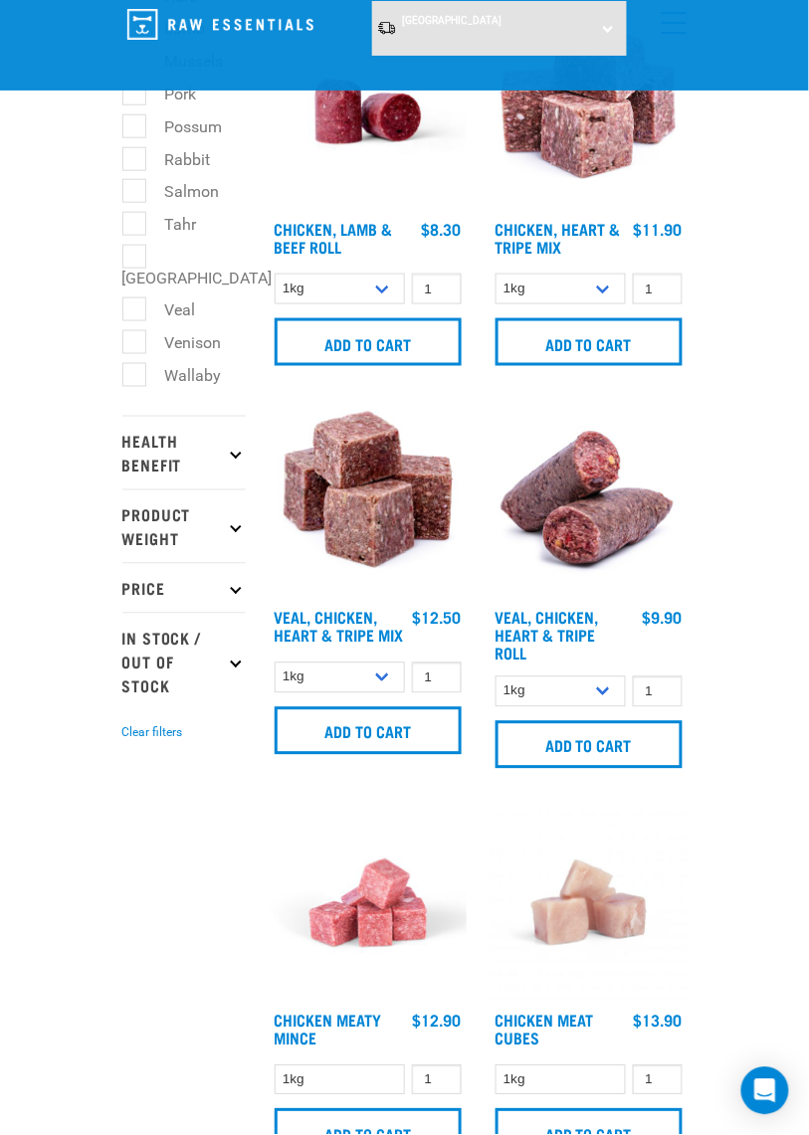
scroll to position [1325, 0]
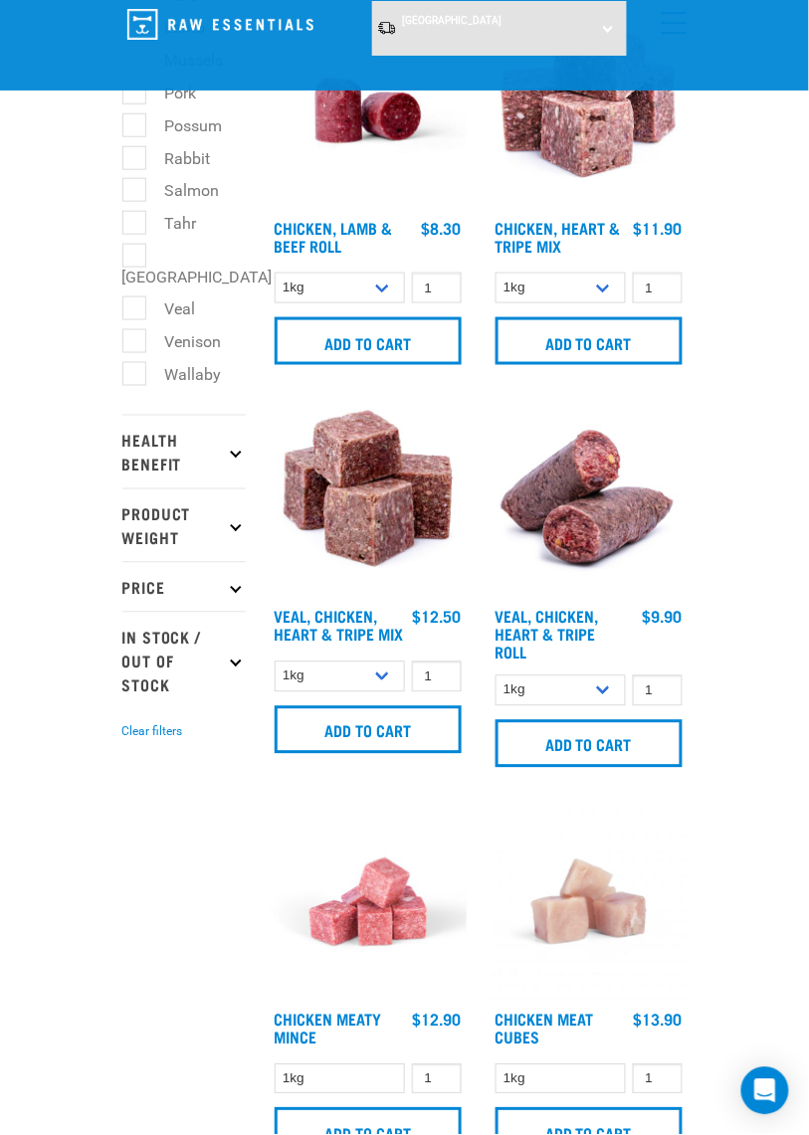
click at [233, 458] on icon at bounding box center [235, 452] width 11 height 11
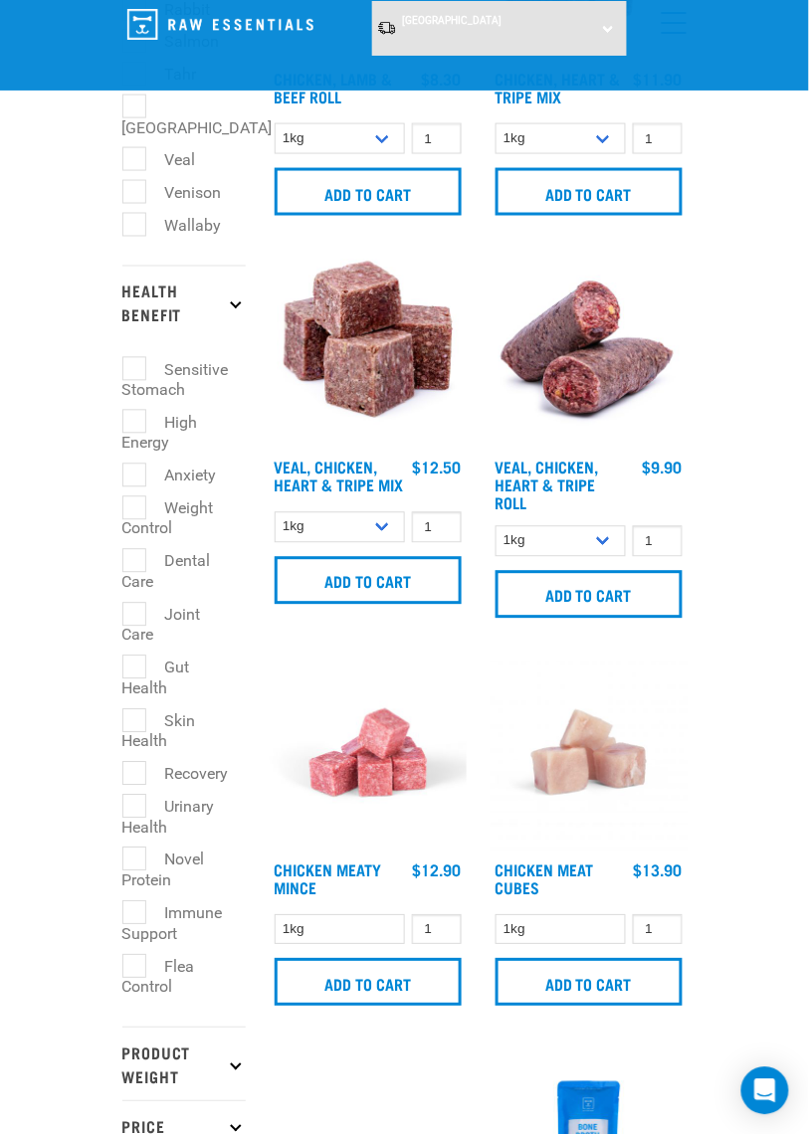
click at [140, 403] on label "Sensitive Stomach" at bounding box center [175, 380] width 106 height 46
click at [135, 372] on input "Sensitive Stomach" at bounding box center [128, 365] width 13 height 13
checkbox input "true"
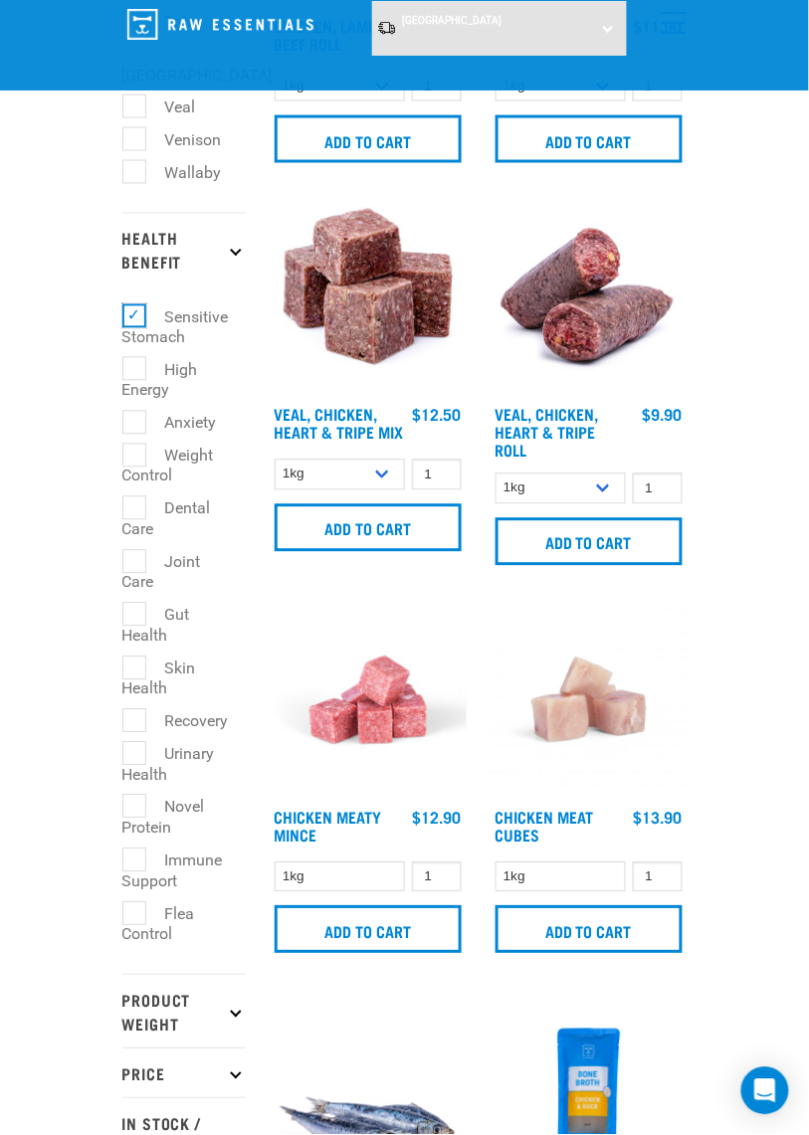
scroll to position [1537, 0]
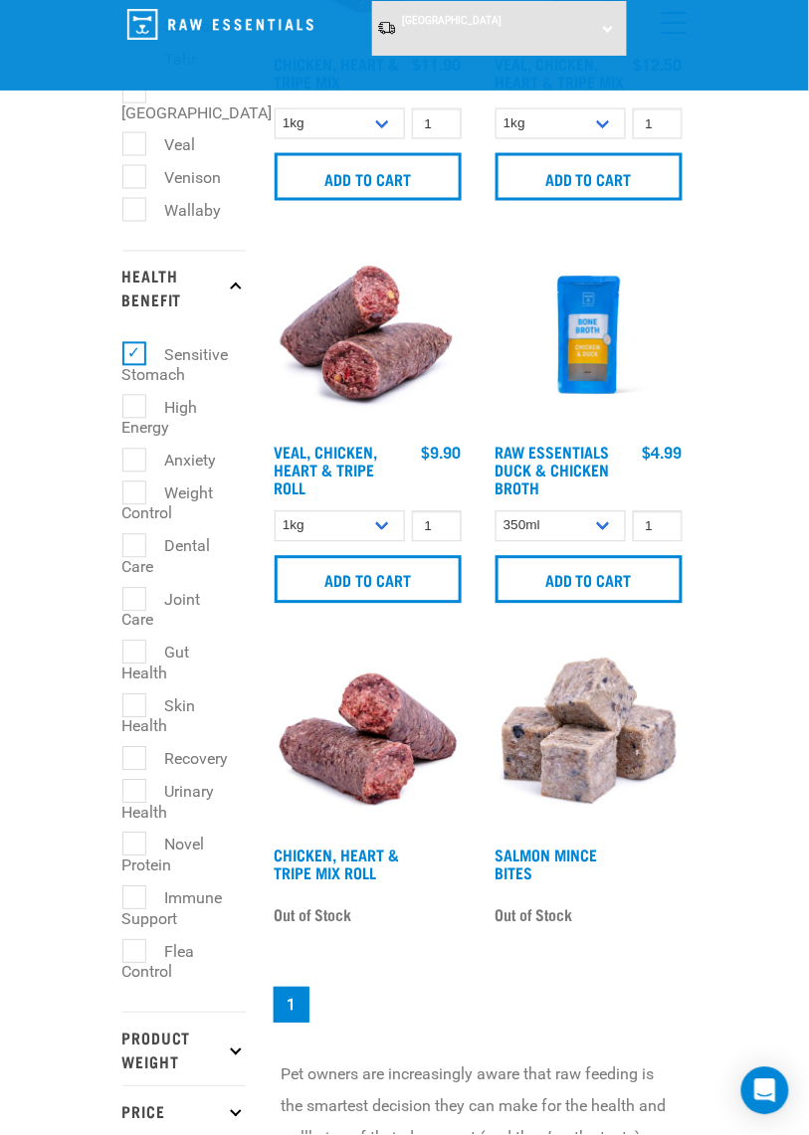
scroll to position [1490, 0]
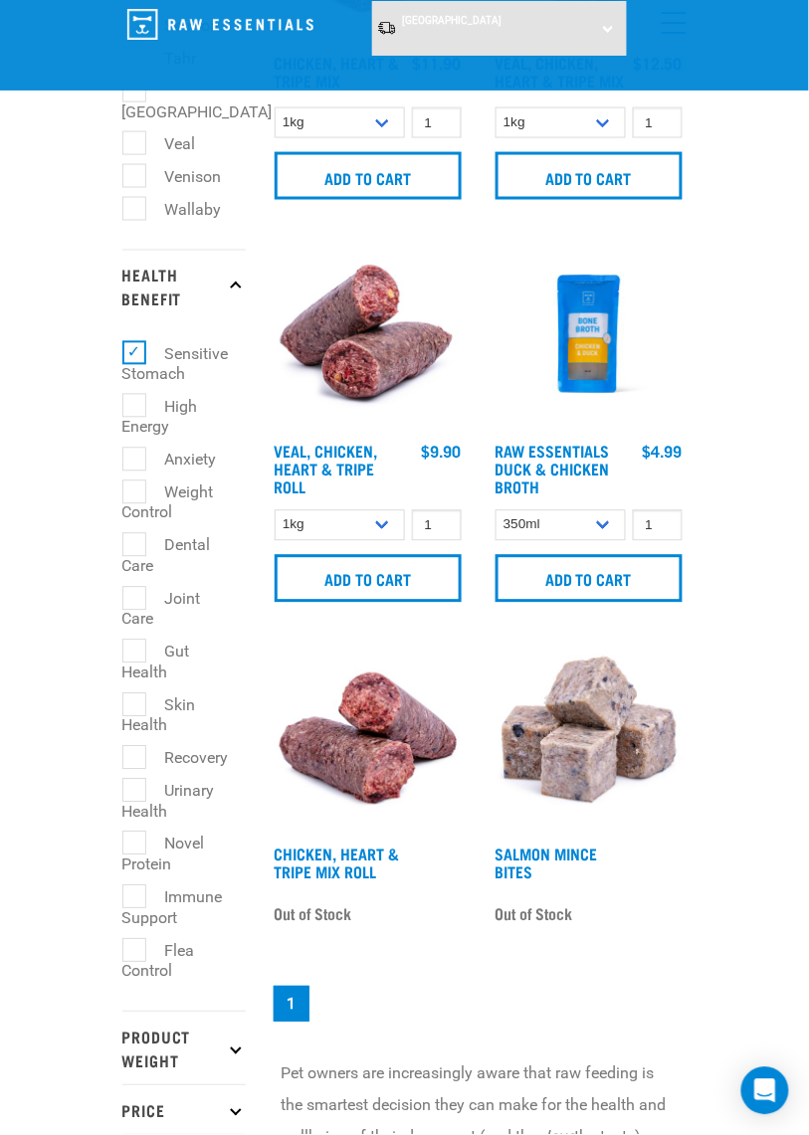
click at [137, 579] on label "Dental Care" at bounding box center [166, 556] width 89 height 46
click at [135, 548] on input "Dental Care" at bounding box center [128, 541] width 13 height 13
checkbox input "true"
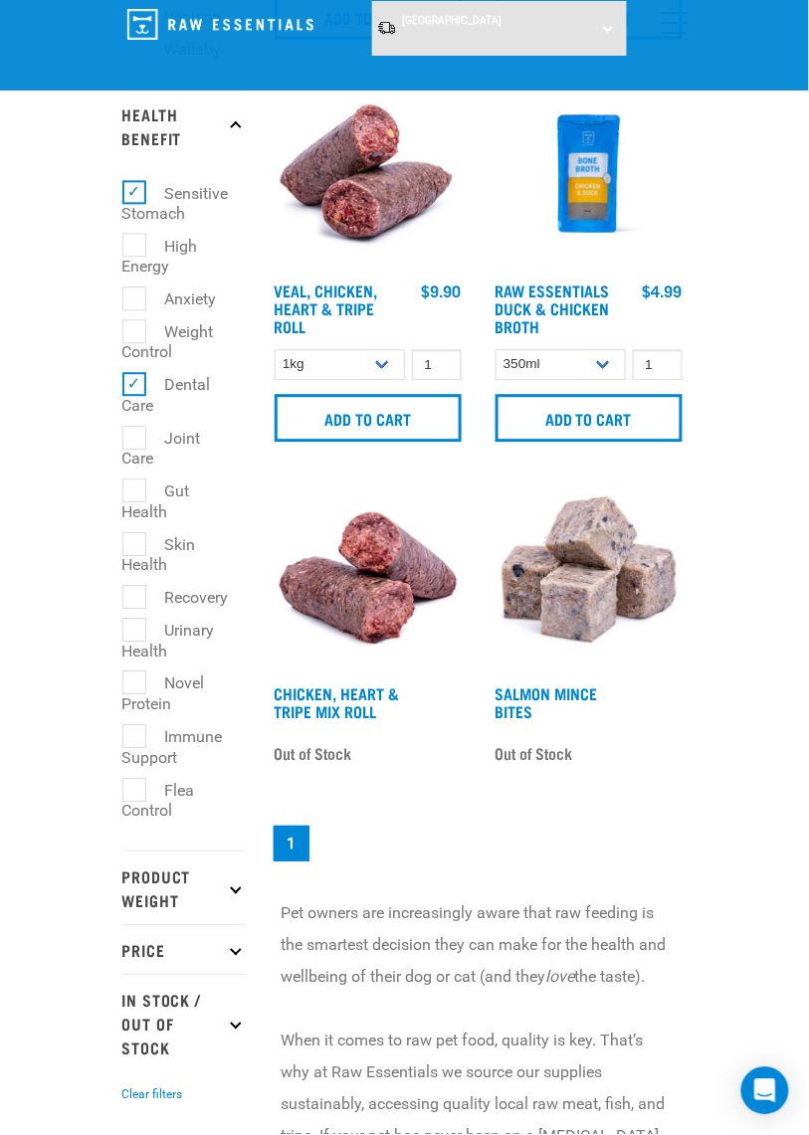
click at [126, 473] on label "Joint Care" at bounding box center [161, 450] width 79 height 46
click at [126, 442] on input "Joint Care" at bounding box center [128, 435] width 13 height 13
checkbox input "true"
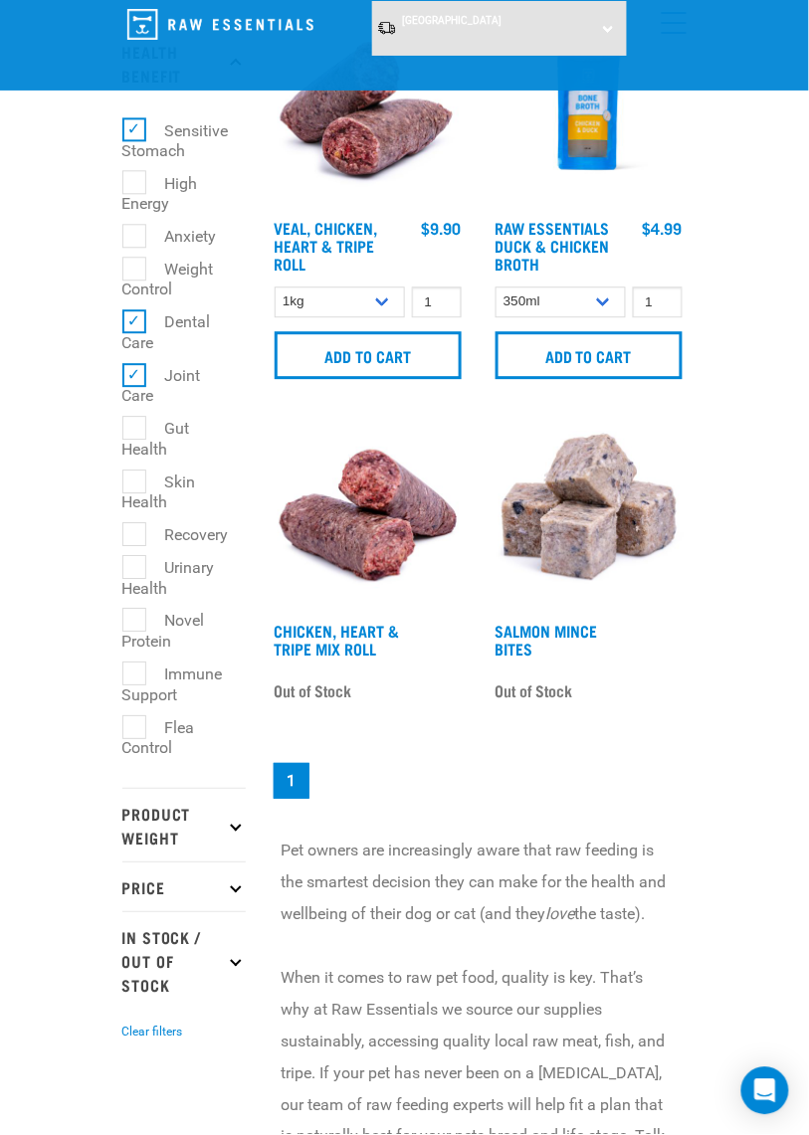
click at [133, 462] on label "Gut Health" at bounding box center [156, 439] width 68 height 46
click at [133, 432] on input "Gut Health" at bounding box center [128, 425] width 13 height 13
checkbox input "true"
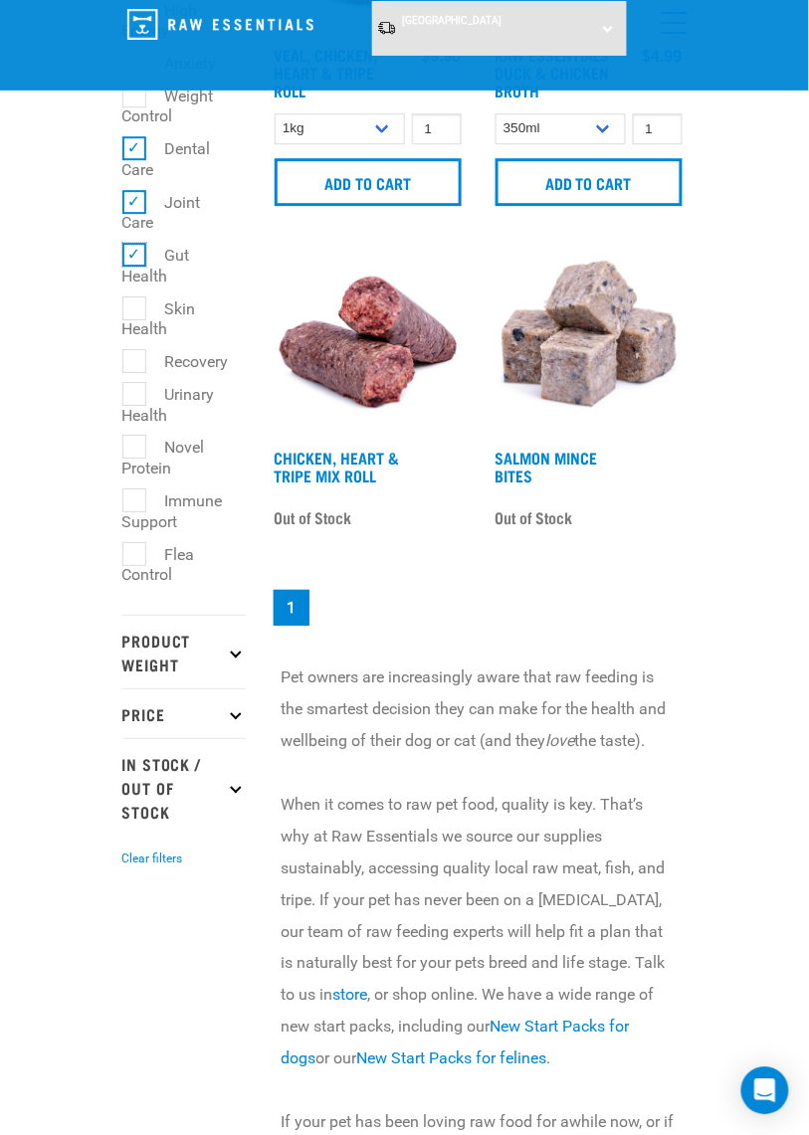
scroll to position [1888, 0]
click at [126, 341] on label "Skin Health" at bounding box center [159, 319] width 74 height 46
click at [126, 310] on input "Skin Health" at bounding box center [128, 304] width 13 height 13
checkbox input "true"
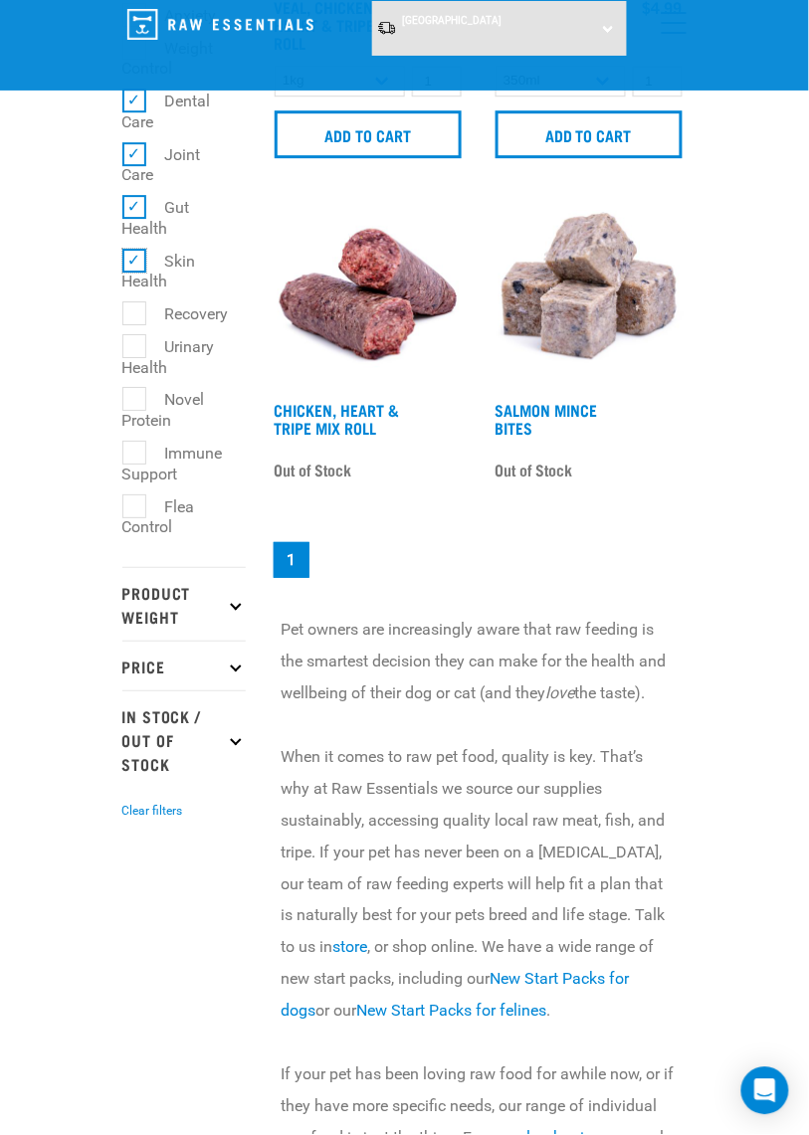
scroll to position [1951, 0]
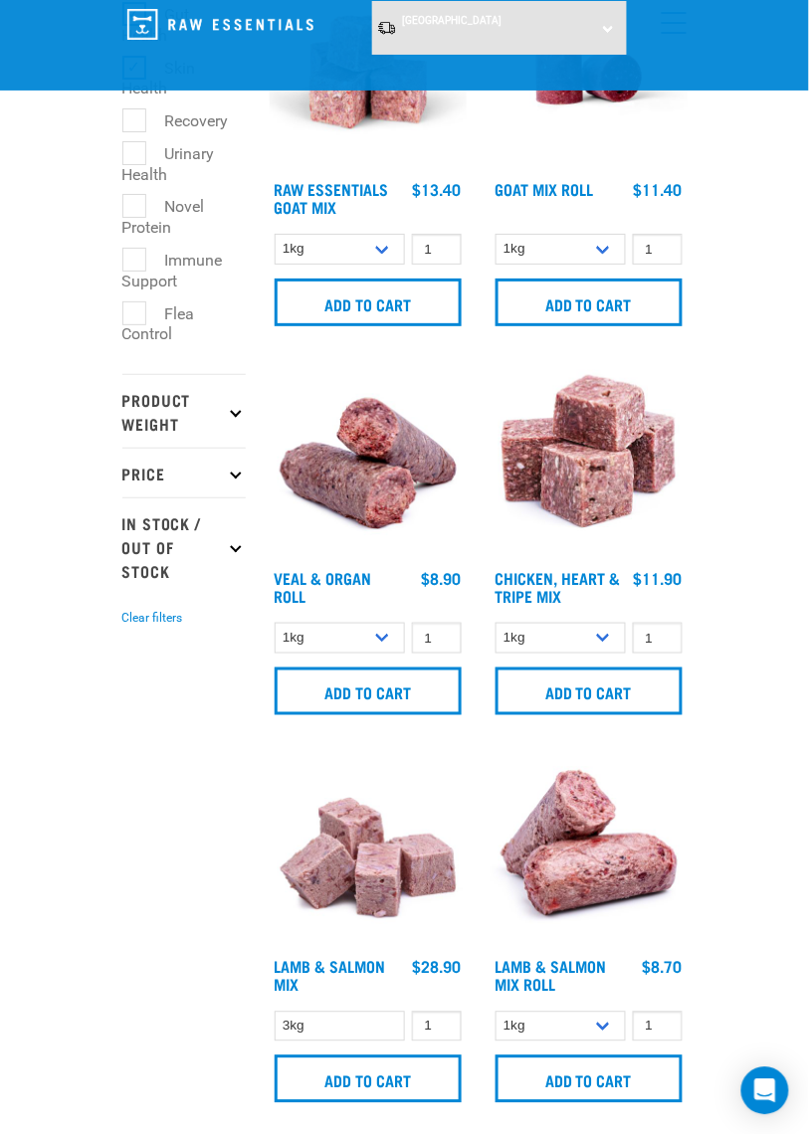
scroll to position [2130, 0]
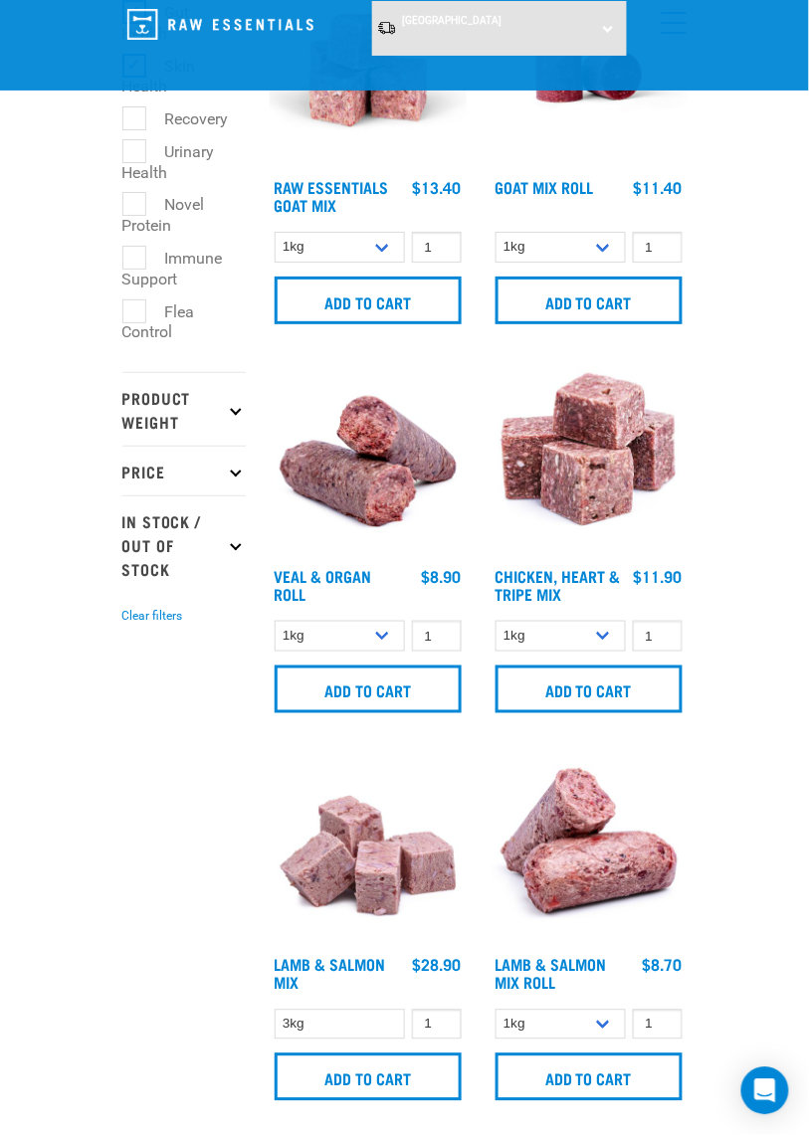
click at [125, 292] on label "Immune Support" at bounding box center [172, 269] width 101 height 46
click at [125, 261] on input "Immune Support" at bounding box center [128, 254] width 13 height 13
checkbox input "true"
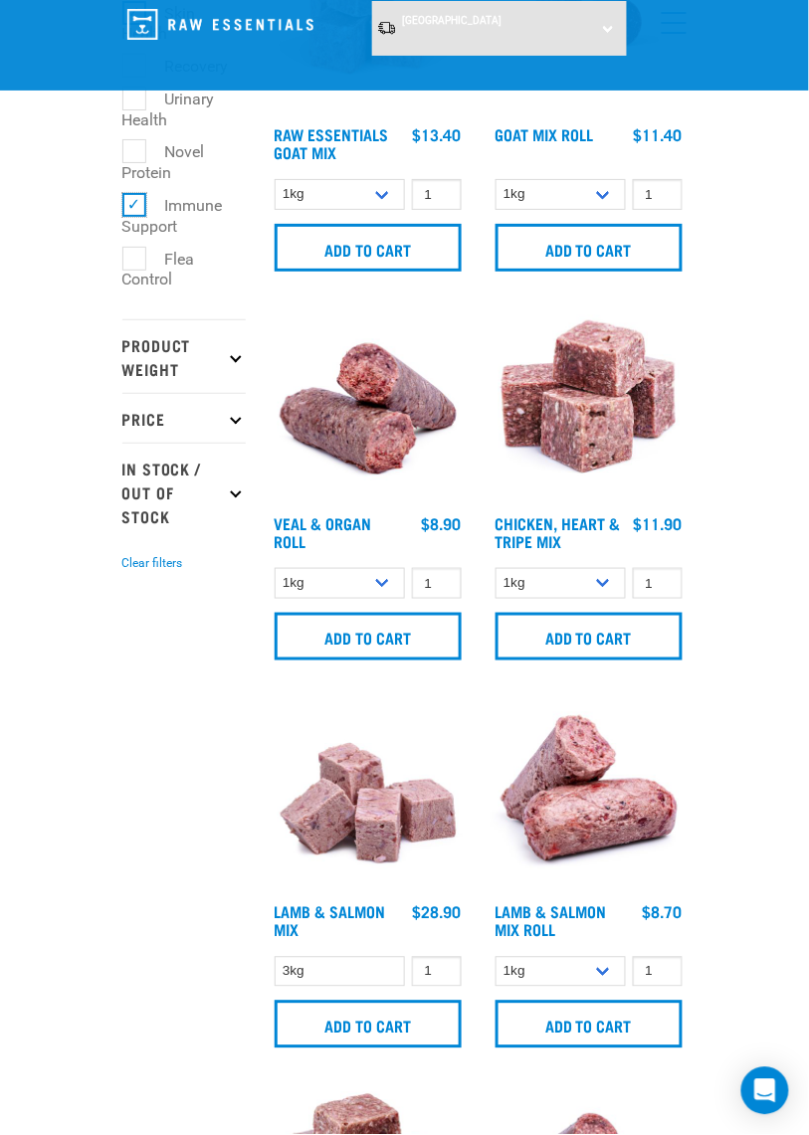
scroll to position [2193, 0]
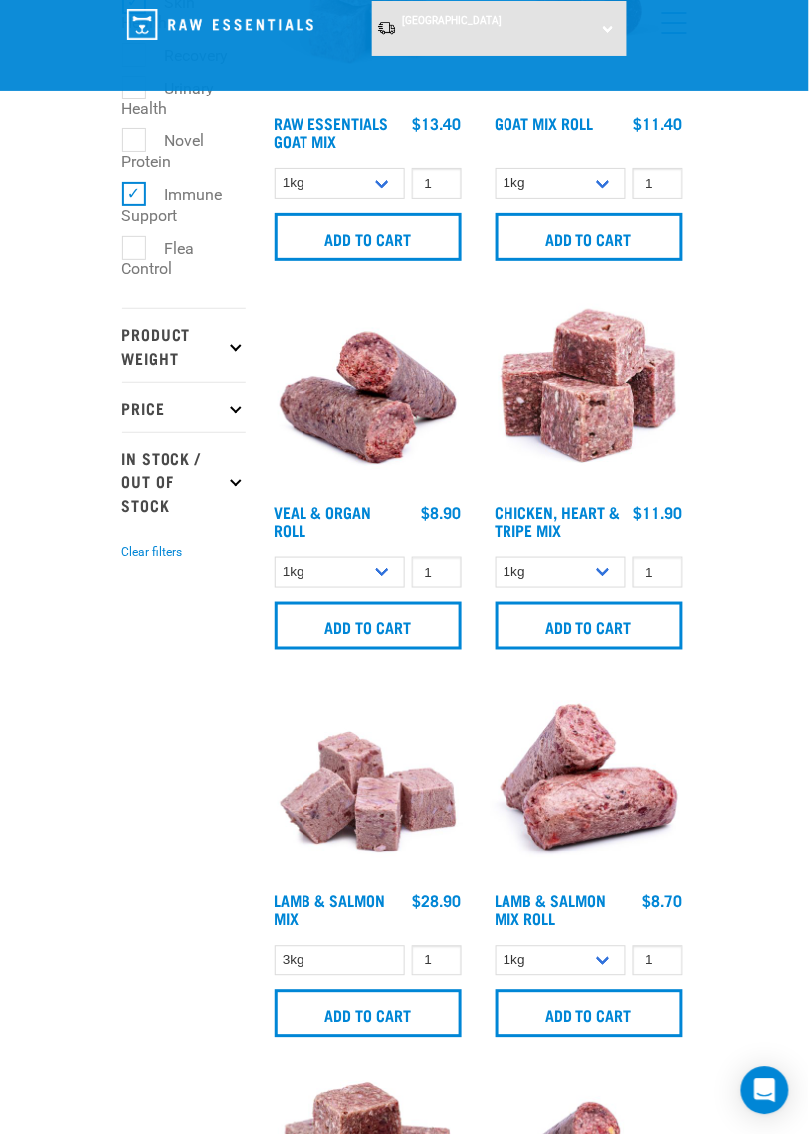
click at [134, 282] on label "Flea Control" at bounding box center [158, 259] width 73 height 46
click at [134, 251] on input "Flea Control" at bounding box center [128, 244] width 13 height 13
checkbox input "true"
click at [236, 351] on icon at bounding box center [235, 345] width 11 height 11
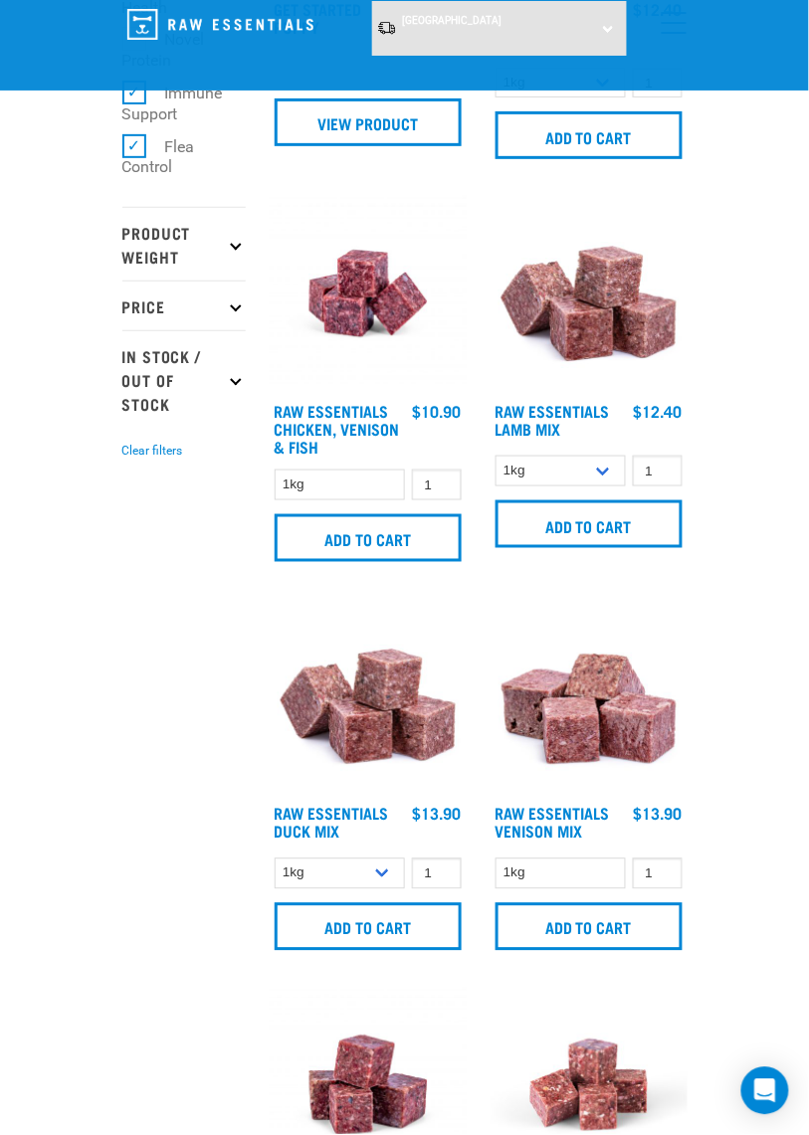
scroll to position [2297, 0]
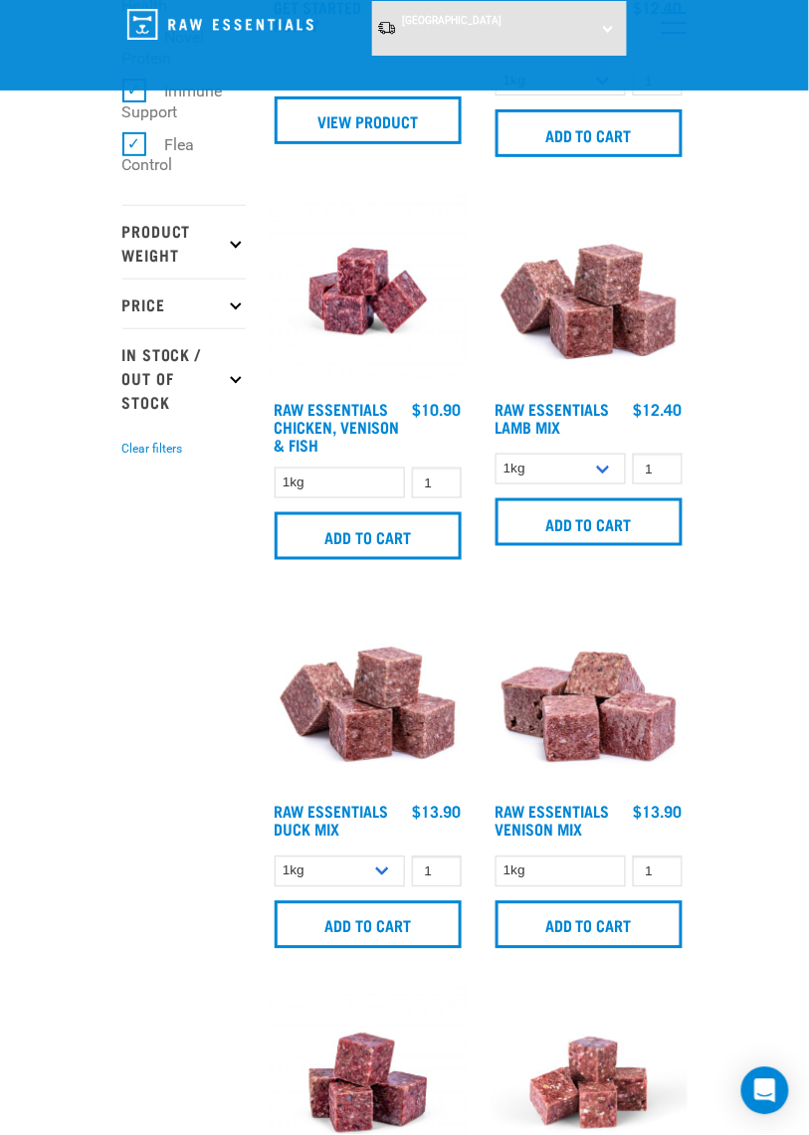
click at [229, 279] on p "Product Weight" at bounding box center [183, 242] width 123 height 74
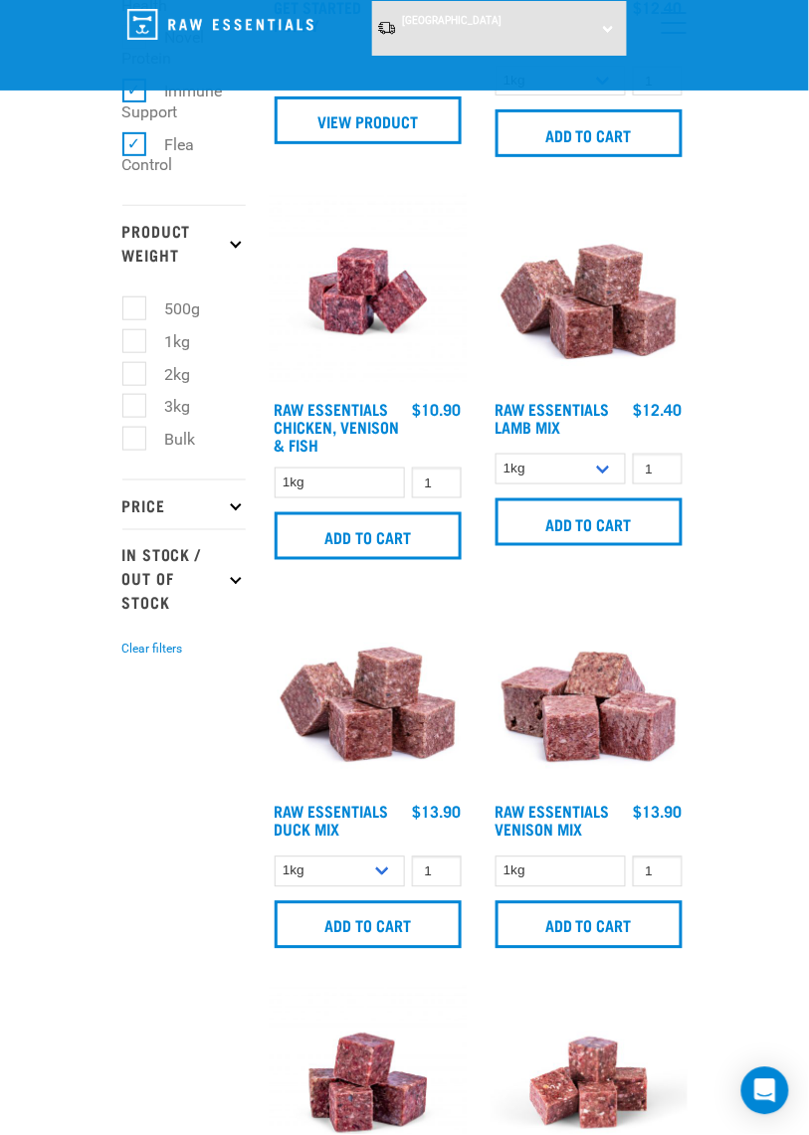
click at [134, 452] on label "Bulk" at bounding box center [168, 439] width 71 height 25
click at [134, 443] on input "Bulk" at bounding box center [128, 436] width 13 height 13
checkbox input "true"
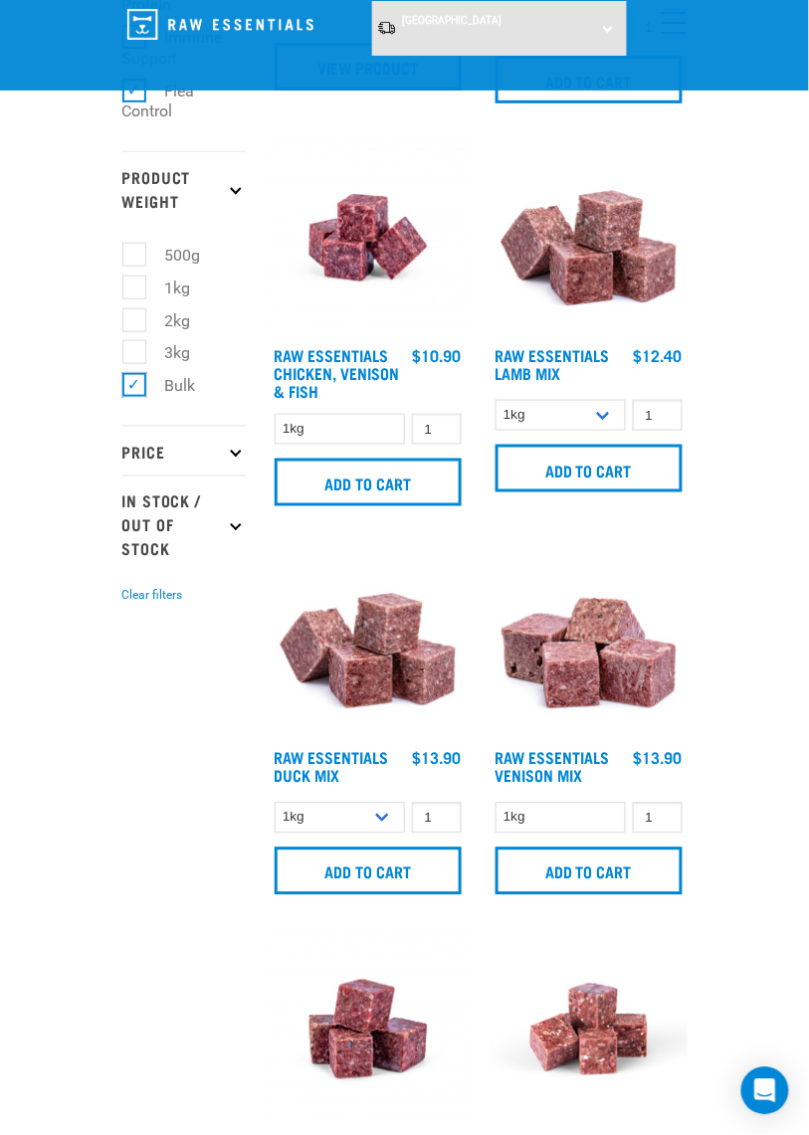
scroll to position [2360, 0]
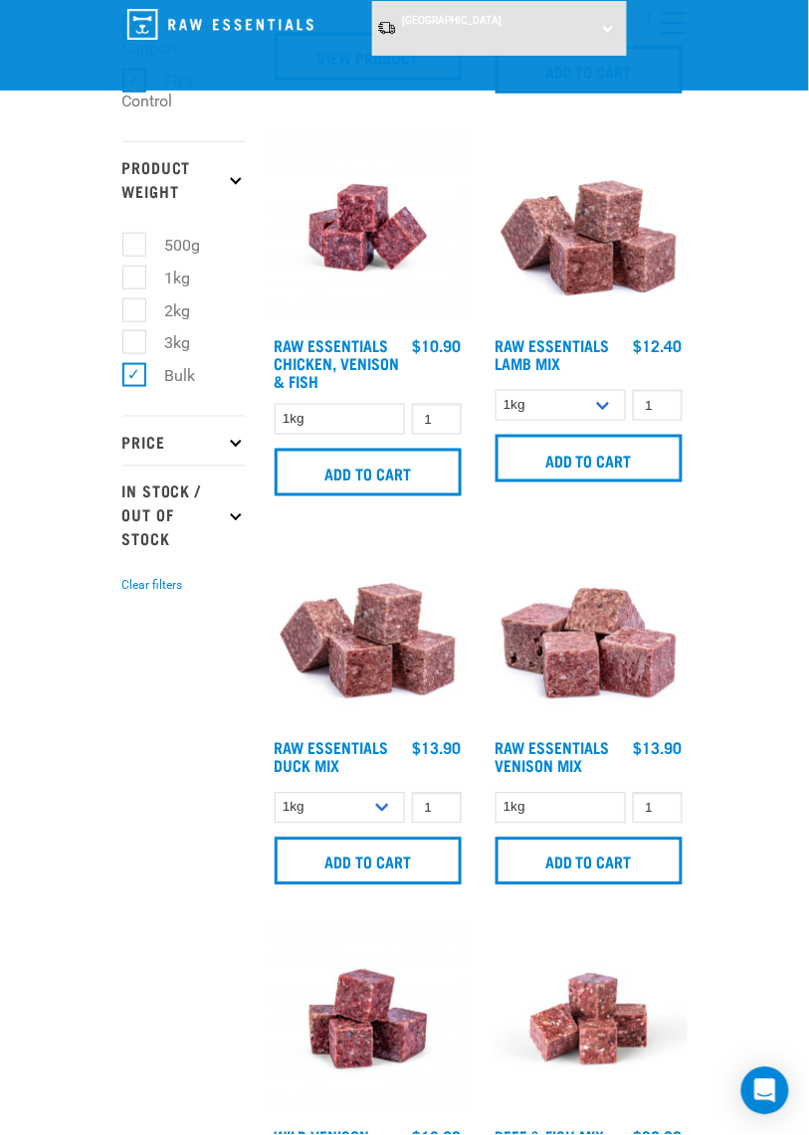
click at [233, 447] on icon at bounding box center [235, 441] width 11 height 11
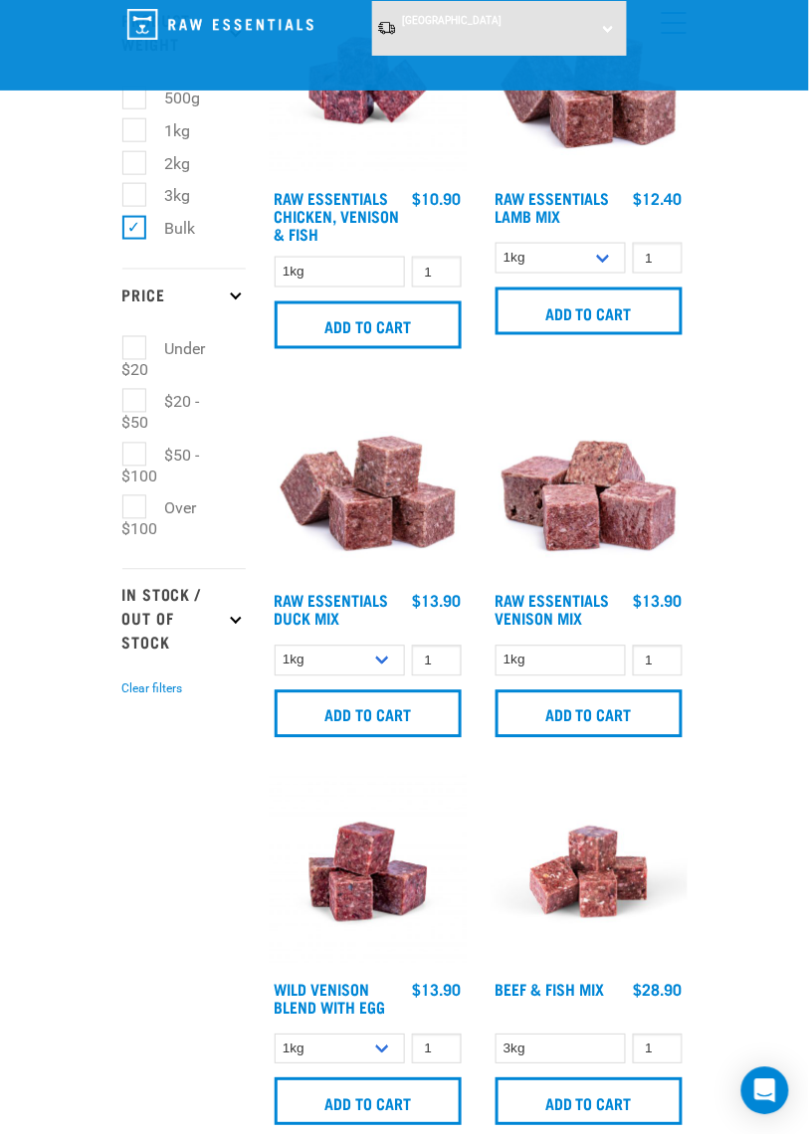
scroll to position [2553, 0]
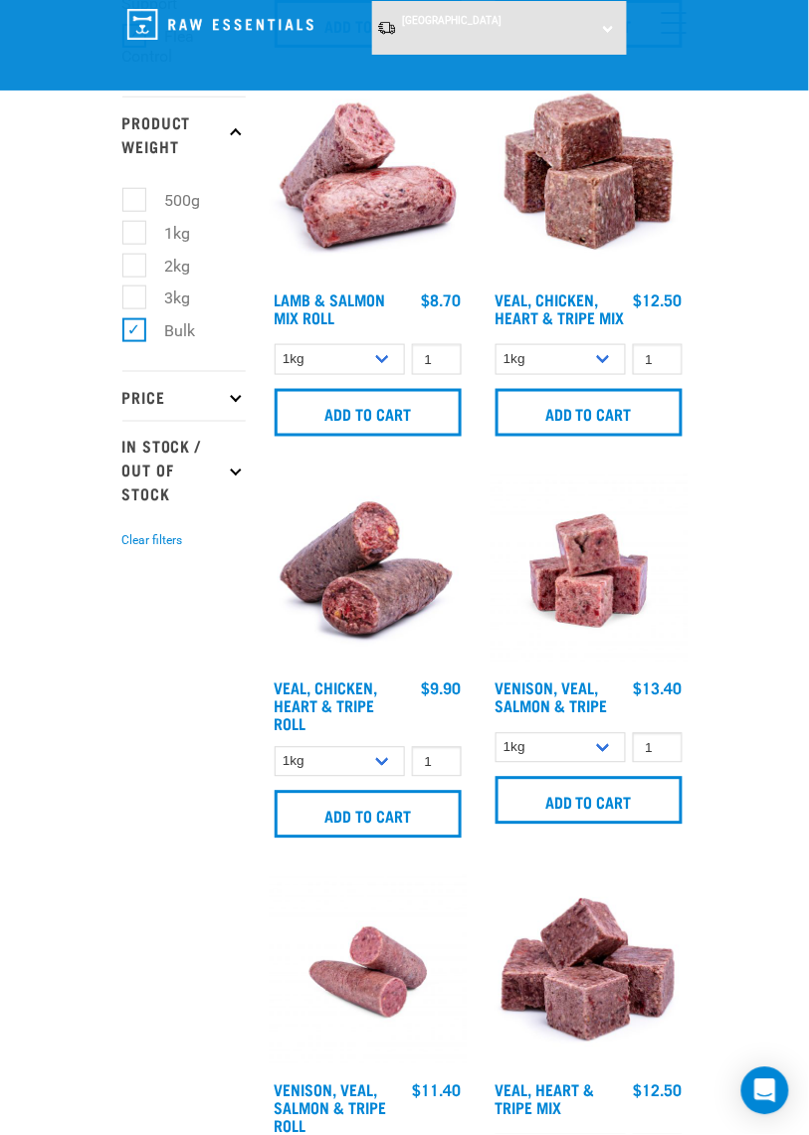
scroll to position [2406, 0]
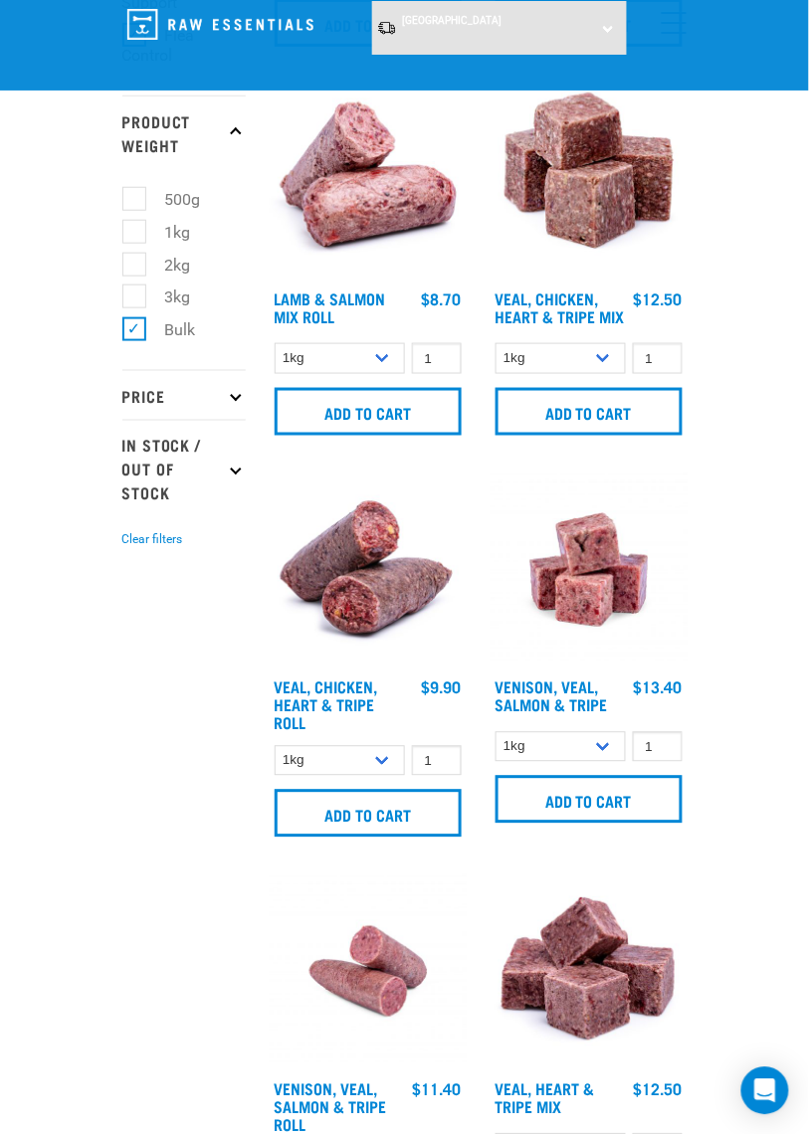
click at [236, 401] on icon at bounding box center [235, 395] width 11 height 11
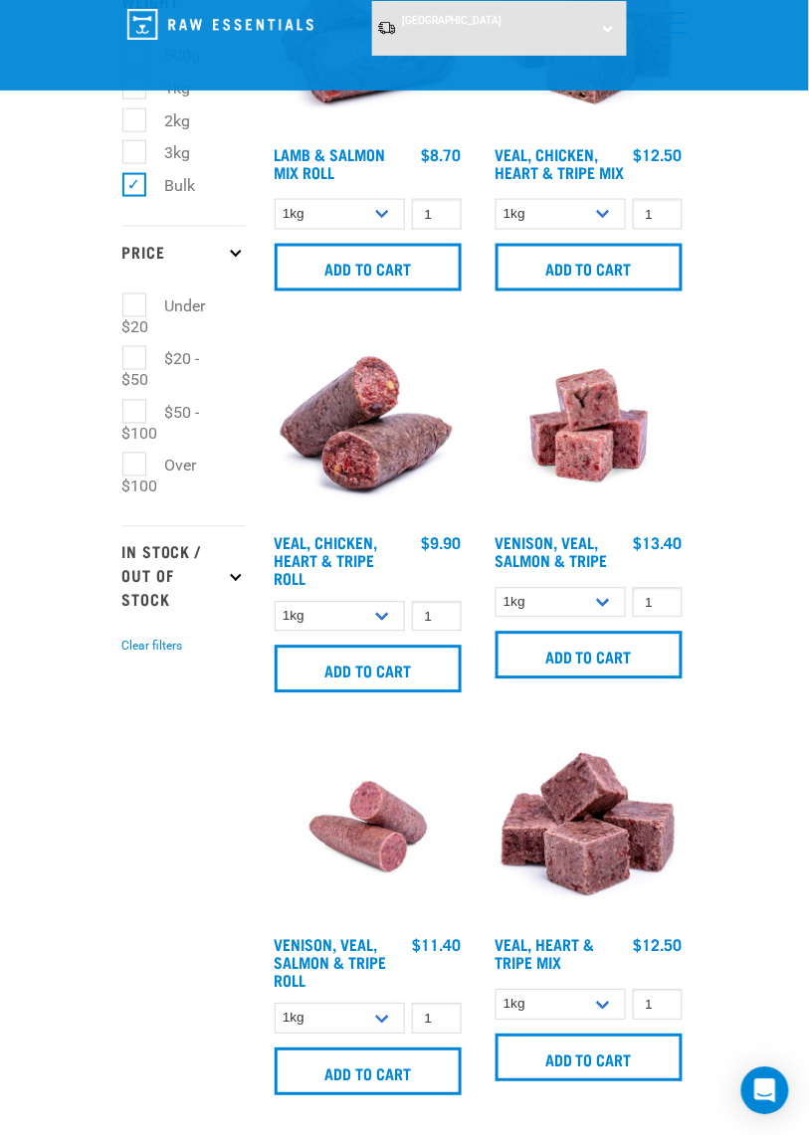
click at [132, 446] on label "$50 - $100" at bounding box center [161, 423] width 78 height 46
click at [132, 415] on input "$50 - $100" at bounding box center [128, 408] width 13 height 13
checkbox input "true"
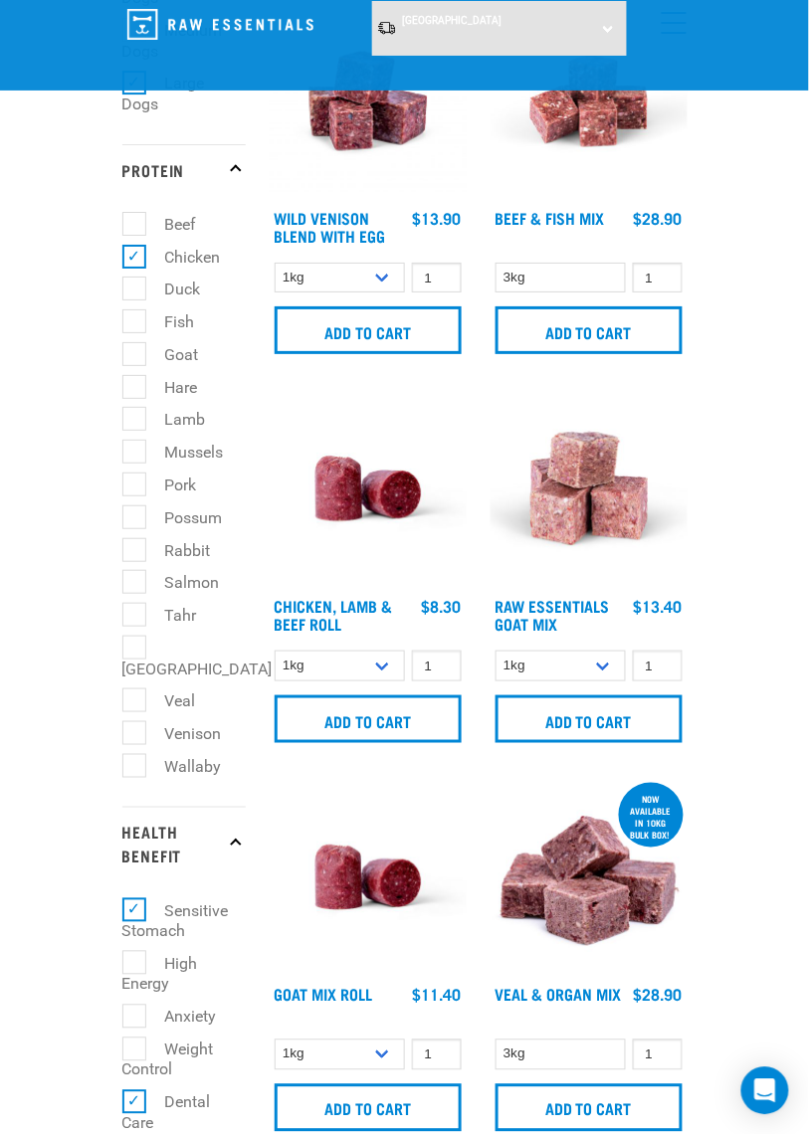
scroll to position [932, 0]
click at [133, 595] on label "Salmon" at bounding box center [180, 582] width 95 height 25
click at [131, 586] on input "Salmon" at bounding box center [128, 579] width 13 height 13
checkbox input "true"
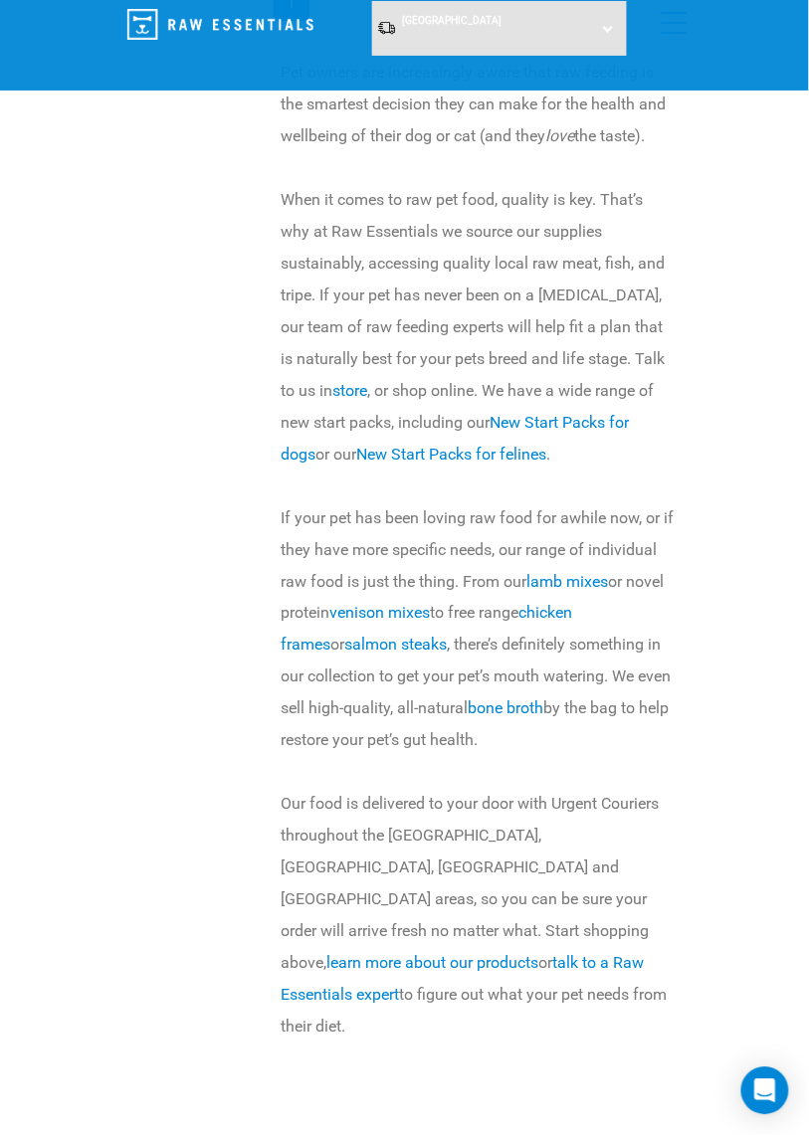
scroll to position [4498, 0]
click at [567, 463] on link "New Start Packs for dogs" at bounding box center [456, 437] width 348 height 51
